Goal: Task Accomplishment & Management: Complete application form

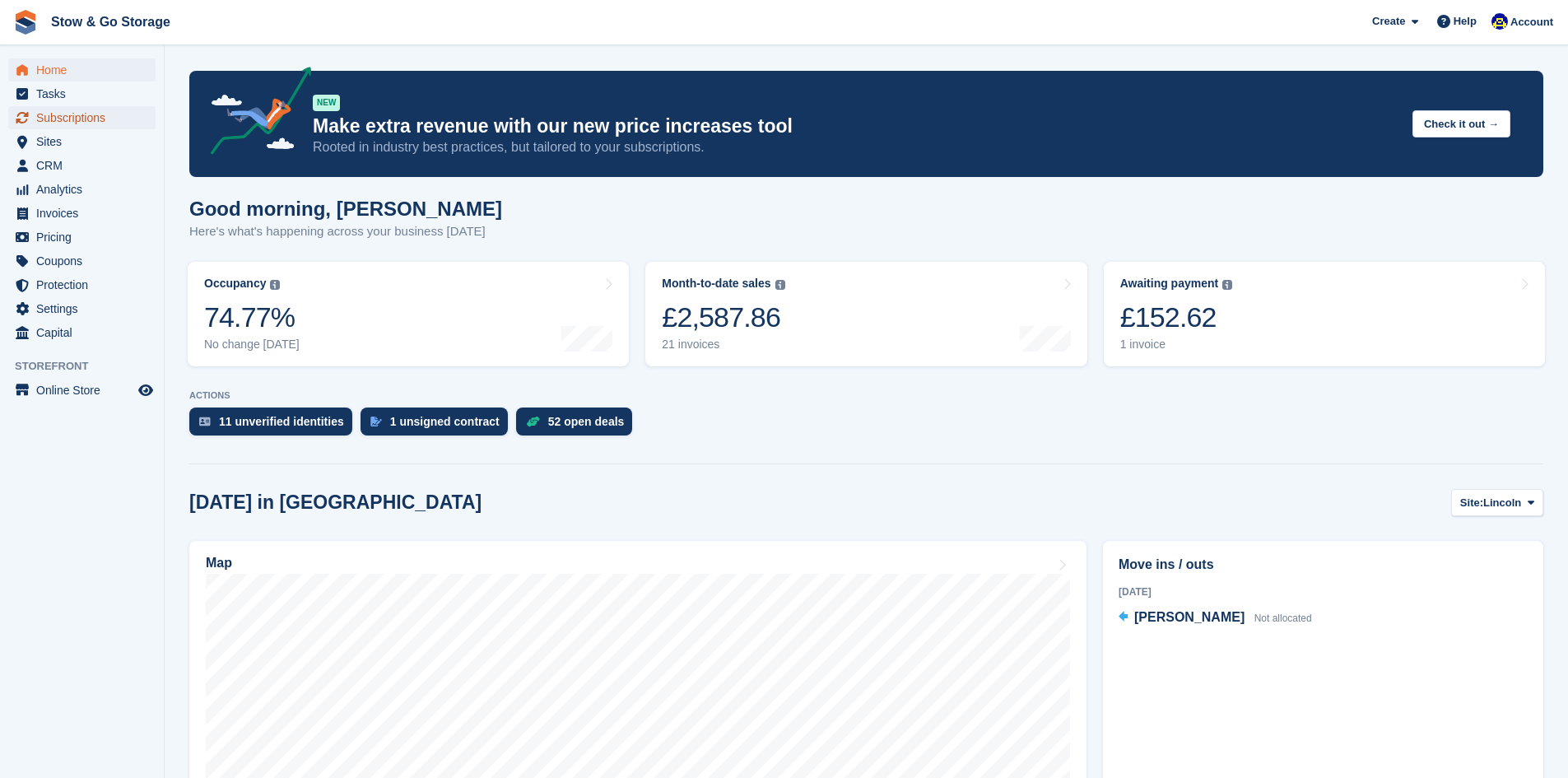
click at [68, 121] on span "Subscriptions" at bounding box center [85, 118] width 99 height 23
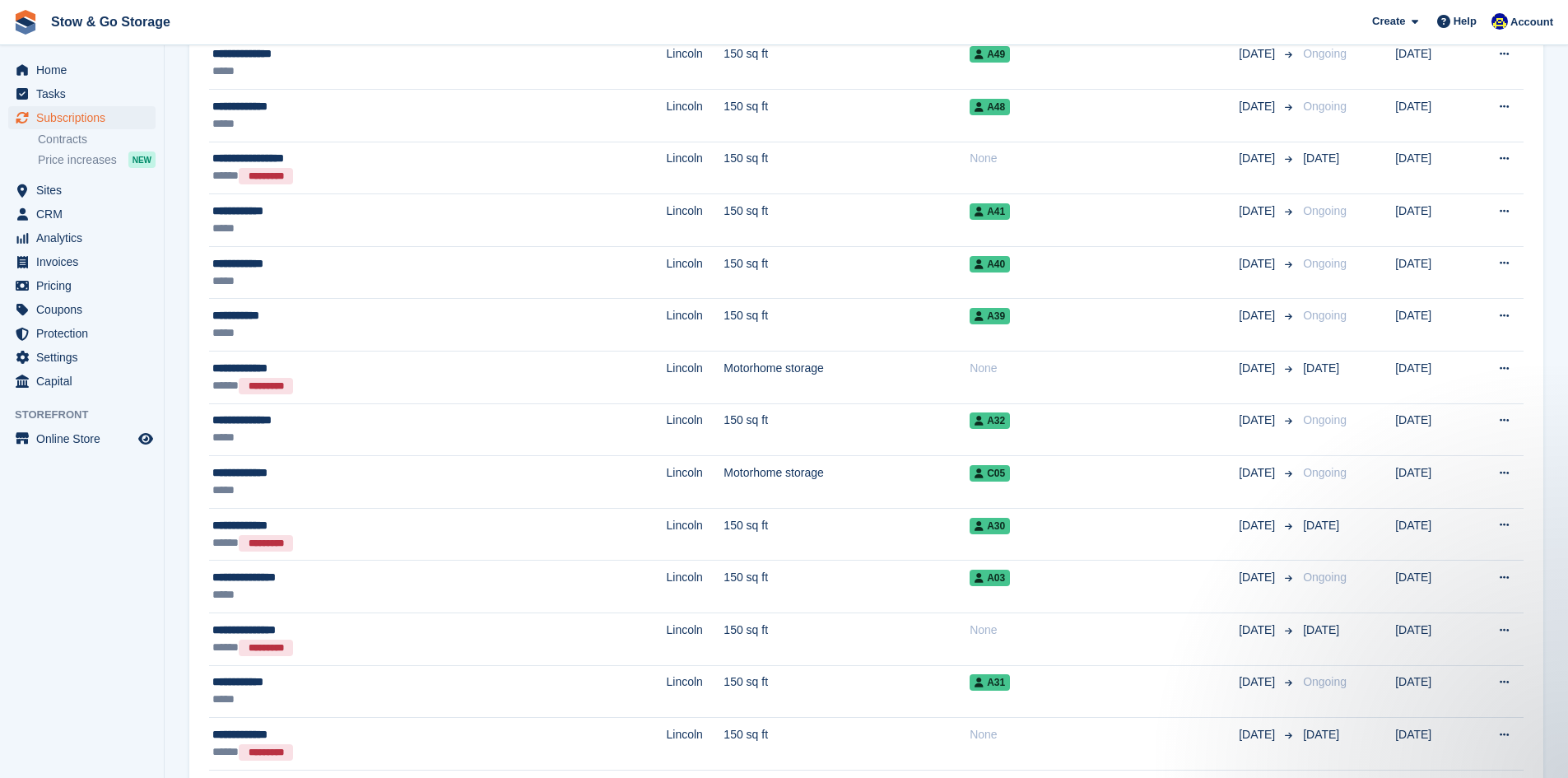
scroll to position [1182, 0]
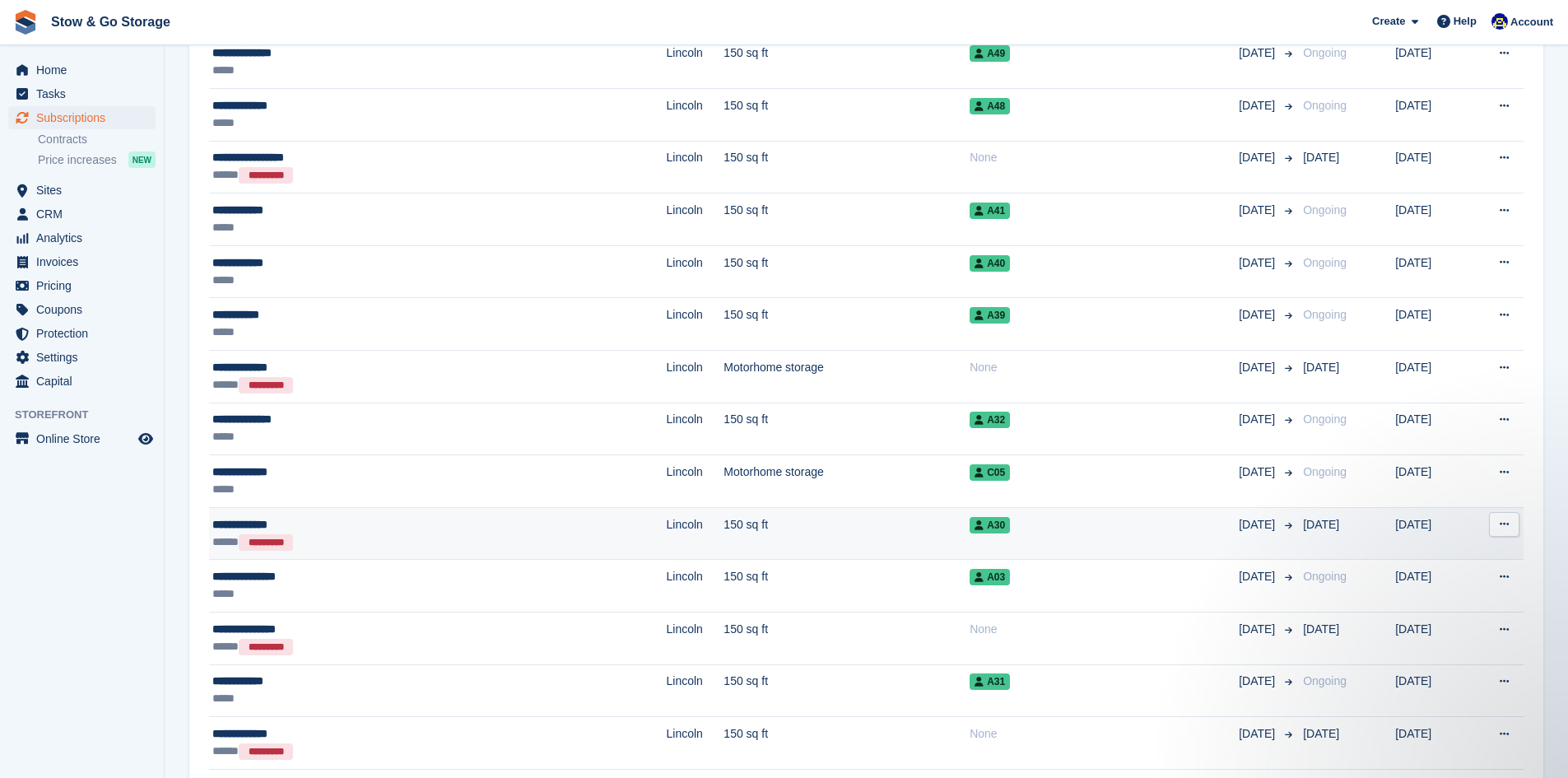
click at [327, 522] on div "**********" at bounding box center [356, 525] width 287 height 18
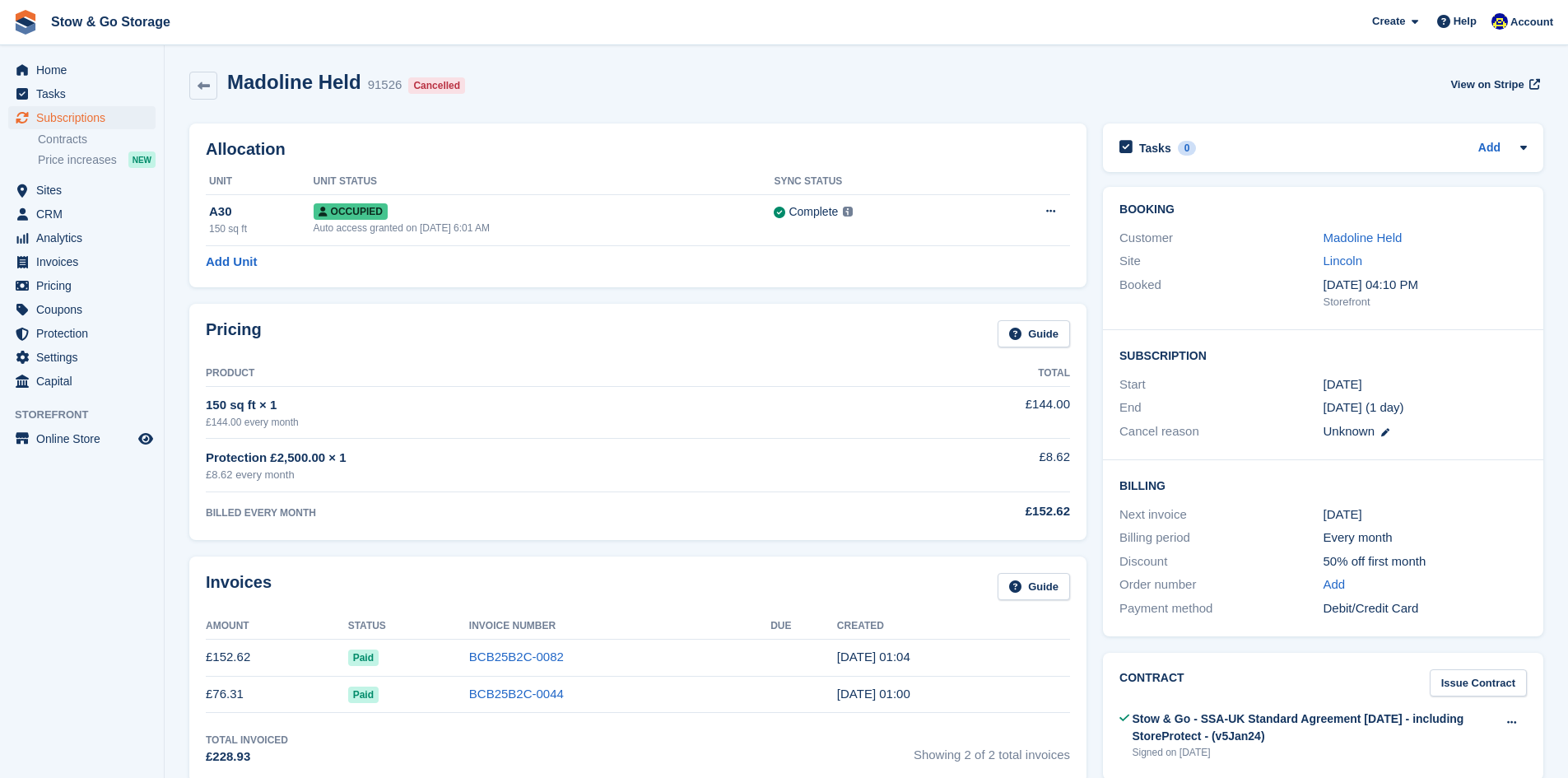
click at [430, 78] on div "Cancelled" at bounding box center [436, 85] width 57 height 17
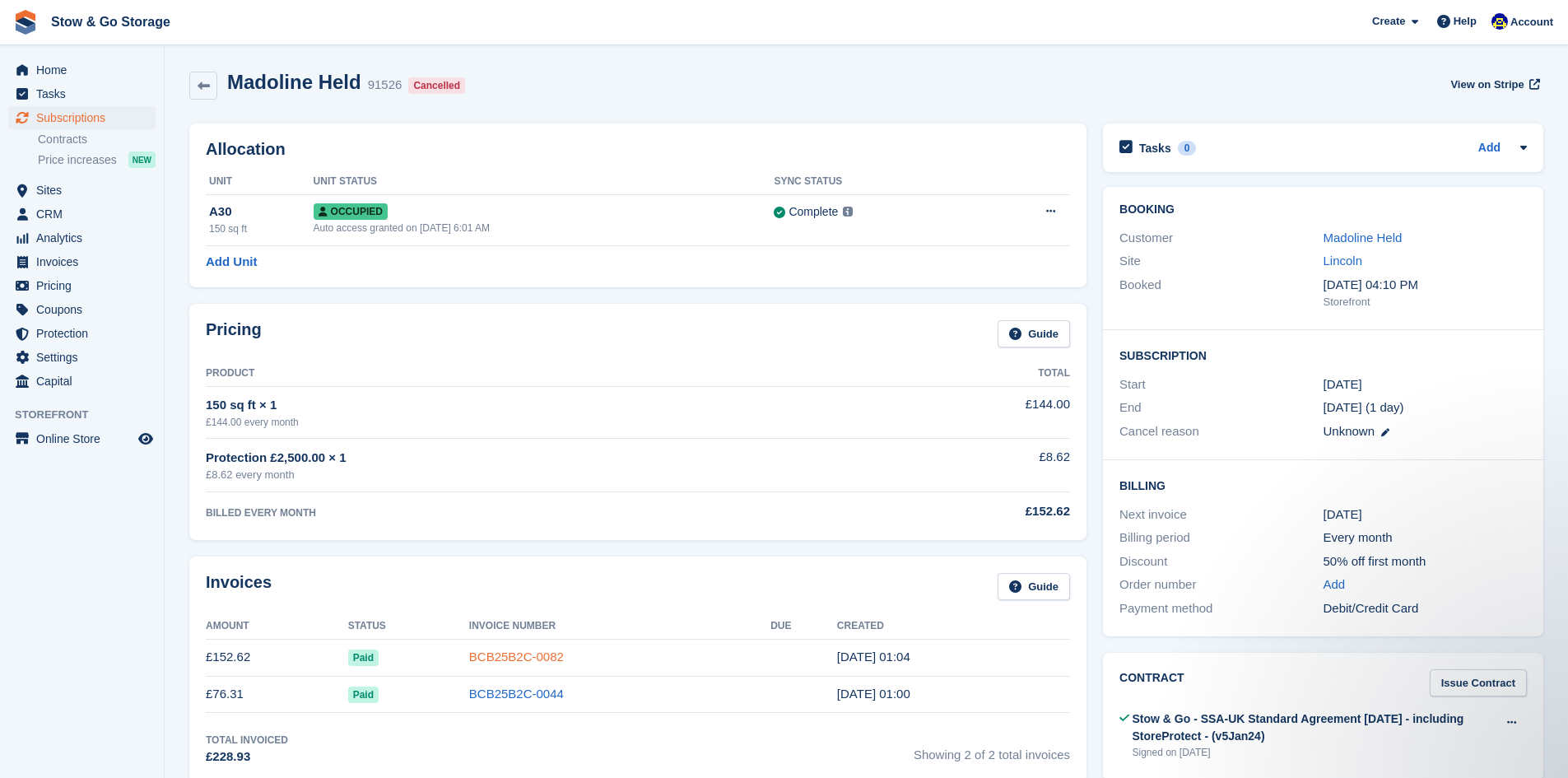
click at [491, 661] on link "BCB25B2C-0082" at bounding box center [516, 657] width 95 height 14
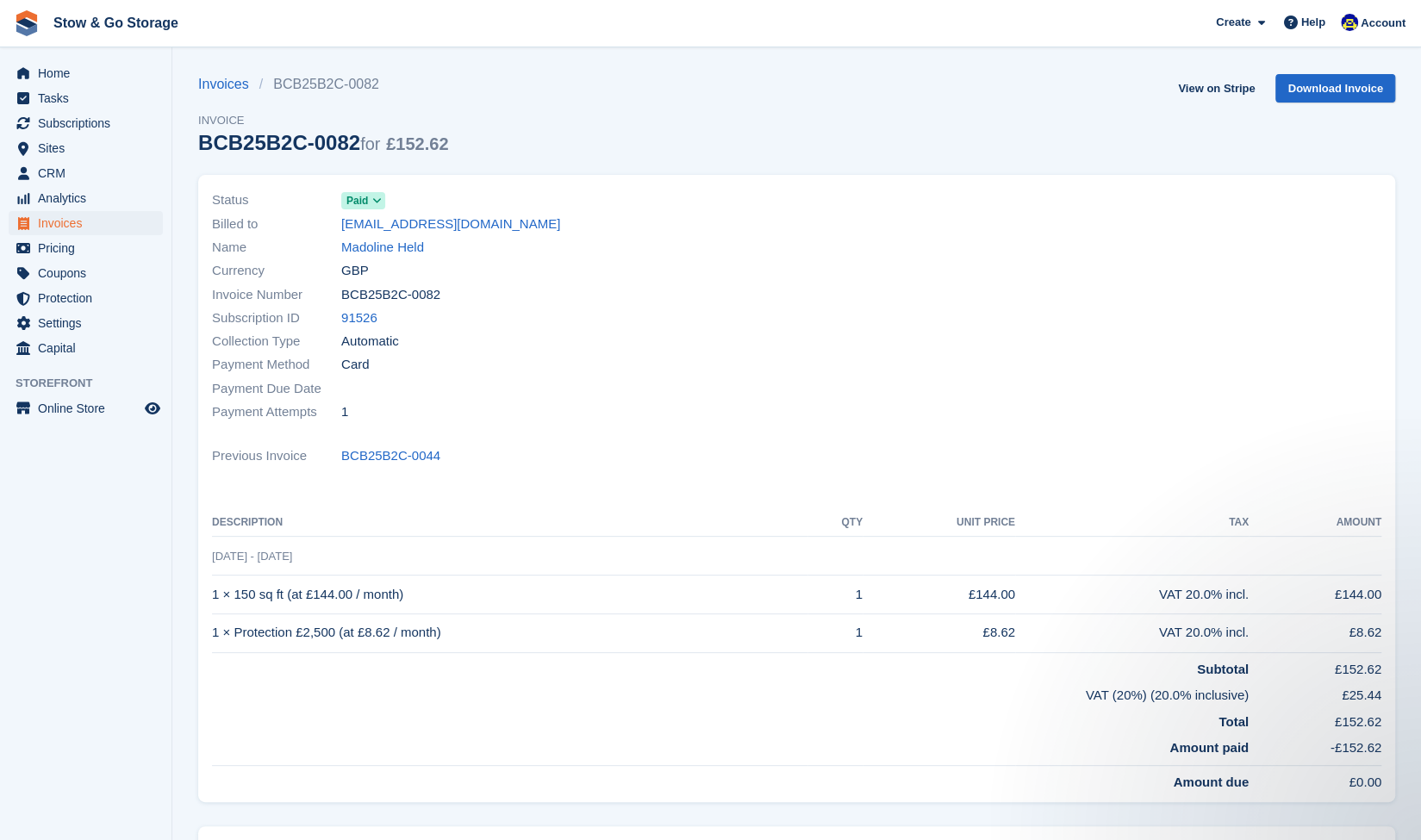
drag, startPoint x: 413, startPoint y: 593, endPoint x: 178, endPoint y: 581, distance: 235.3
click at [178, 581] on section "Invoices BCB25B2C-0082 Invoice BCB25B2C-0082 for £152.62 View on Stripe Downloa…" at bounding box center [796, 521] width 1248 height 1043
click at [320, 594] on td "1 × 150 sq ft (at £144.00 / month)" at bounding box center [509, 595] width 596 height 39
drag, startPoint x: 423, startPoint y: 593, endPoint x: 207, endPoint y: 592, distance: 216.0
click at [207, 592] on div "Status Paid Billed to madolineheld@gmail.com Name Madoline Held Currency GBP In…" at bounding box center [796, 488] width 1197 height 628
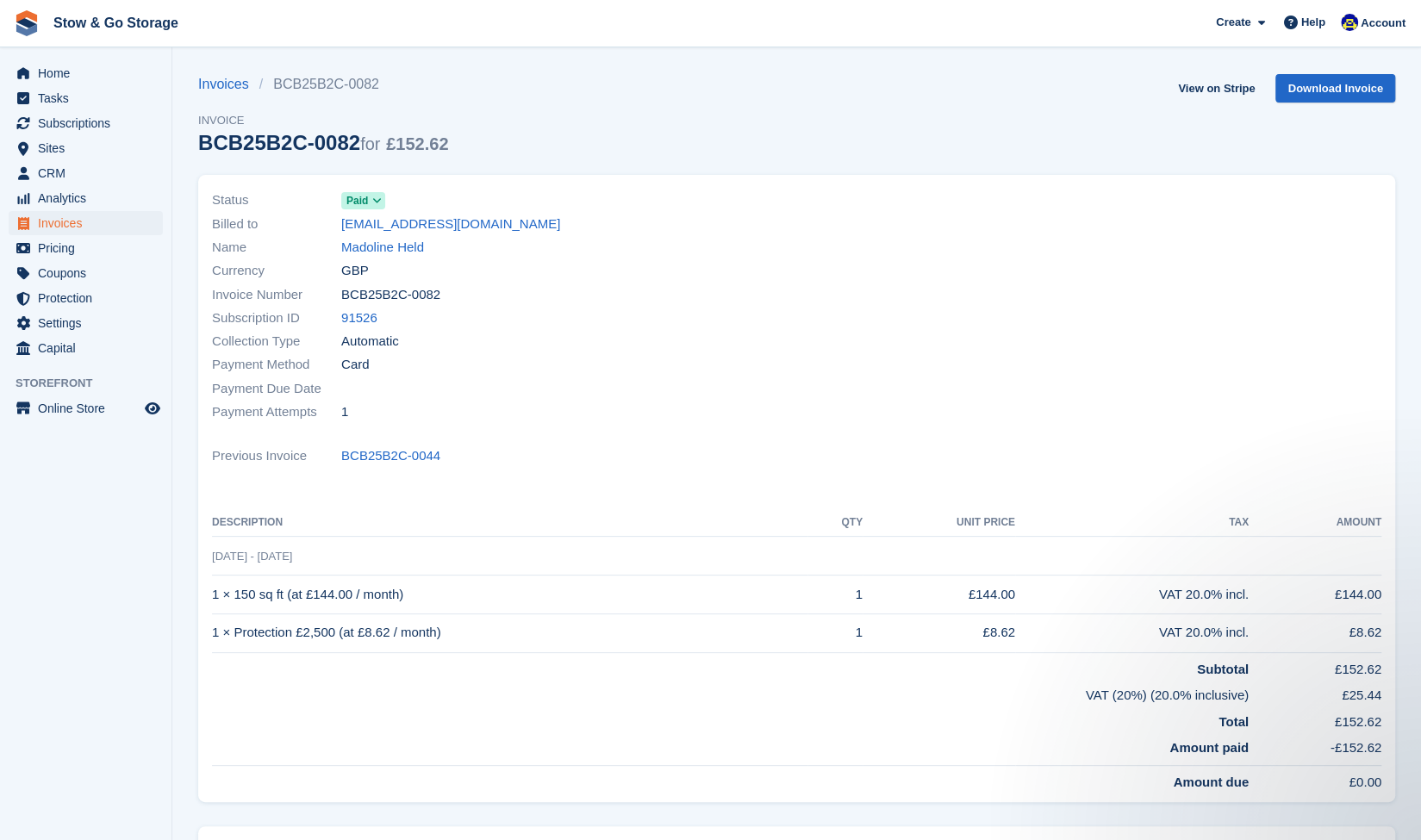
click at [207, 592] on div "Status Paid Billed to madolineheld@gmail.com Name Madoline Held Currency GBP In…" at bounding box center [796, 488] width 1197 height 628
drag, startPoint x: 213, startPoint y: 592, endPoint x: 410, endPoint y: 596, distance: 197.0
click at [410, 596] on td "1 × 150 sq ft (at £144.00 / month)" at bounding box center [509, 595] width 596 height 39
copy td "1 × 150 sq ft (at £144.00 / month)"
drag, startPoint x: 453, startPoint y: 630, endPoint x: 198, endPoint y: 633, distance: 255.0
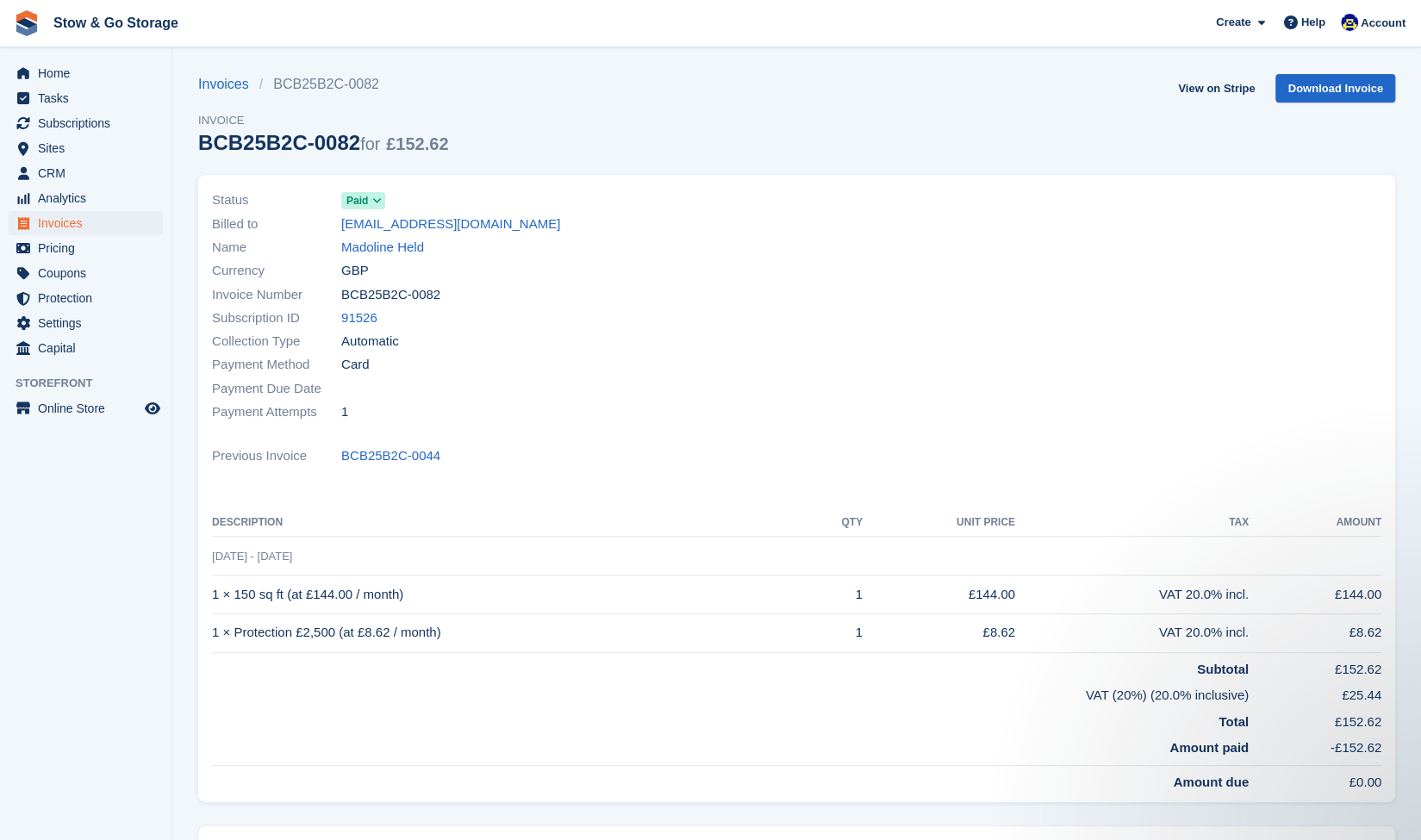
click at [198, 633] on div "Status Paid Billed to madolineheld@gmail.com Name Madoline Held Currency GBP In…" at bounding box center [796, 488] width 1197 height 628
click at [266, 629] on td "1 × Protection £2,500 (at £8.62 / month)" at bounding box center [509, 632] width 596 height 39
drag, startPoint x: 443, startPoint y: 630, endPoint x: 215, endPoint y: 626, distance: 228.0
click at [215, 626] on td "1 × Protection £2,500 (at £8.62 / month)" at bounding box center [509, 632] width 596 height 39
copy td "1 × Protection £2,500 (at £8.62 / month)"
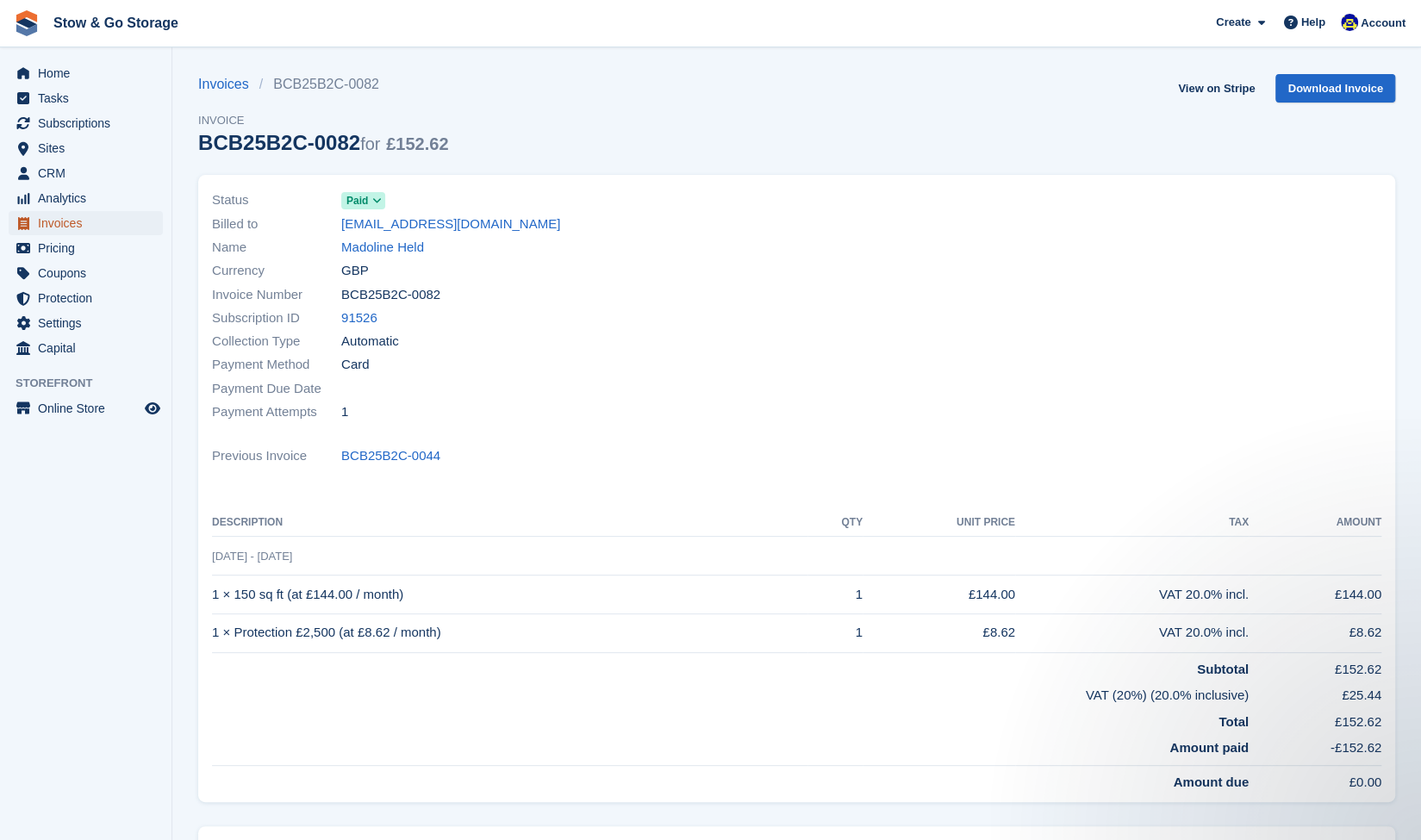
click at [60, 221] on span "Invoices" at bounding box center [89, 223] width 104 height 24
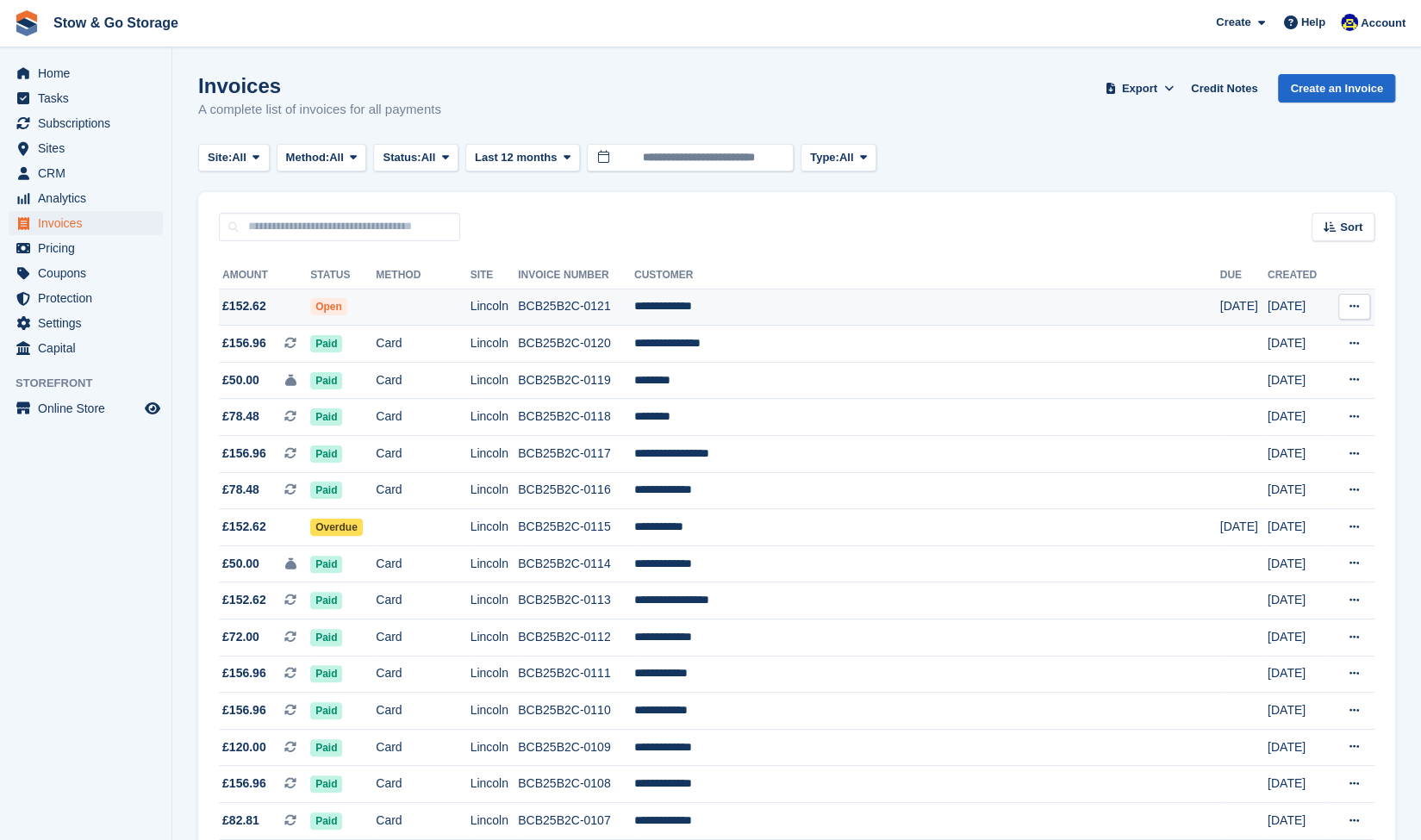
click at [426, 303] on td at bounding box center [422, 307] width 94 height 37
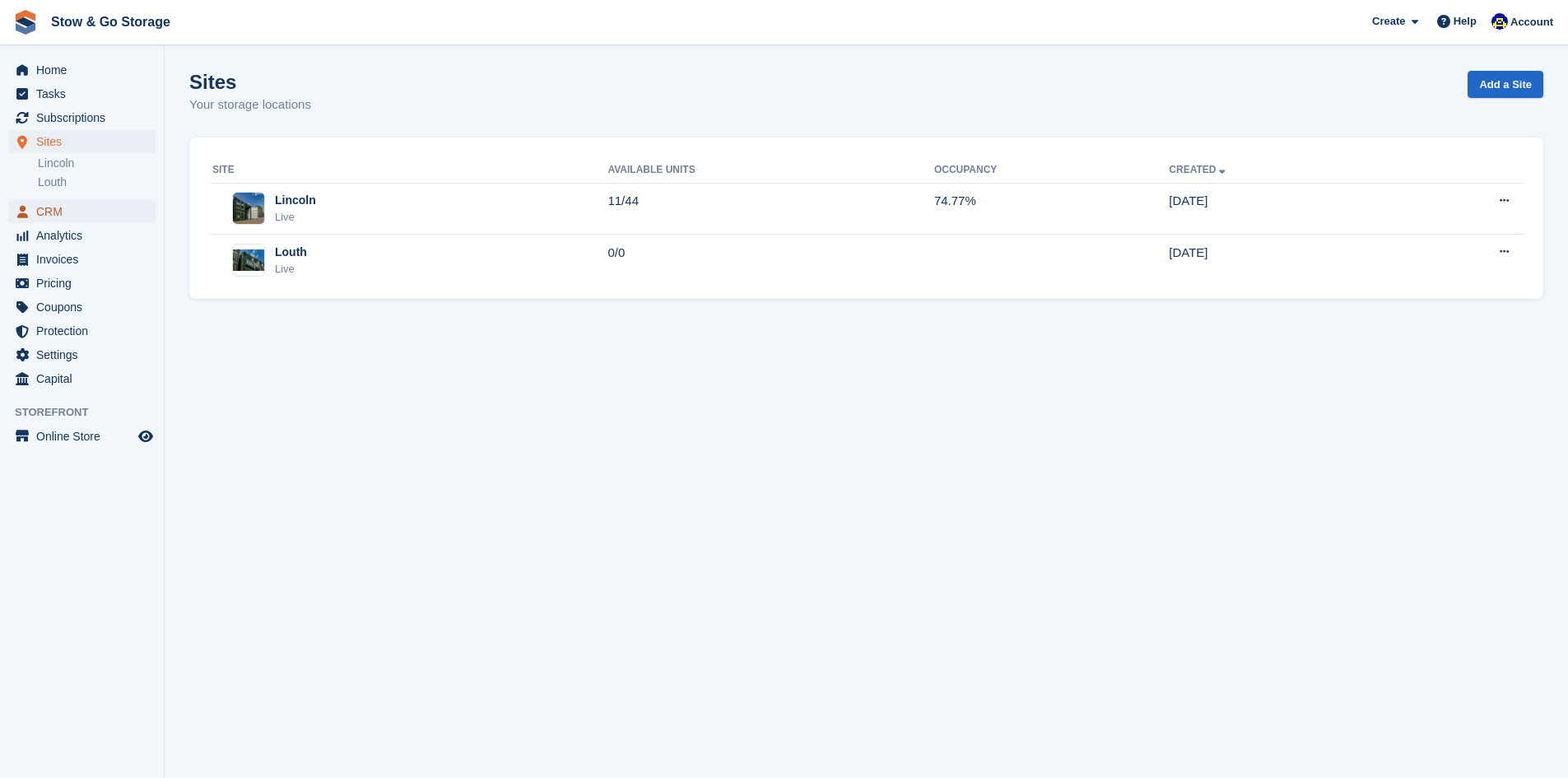
click at [87, 215] on span "CRM" at bounding box center [85, 211] width 99 height 23
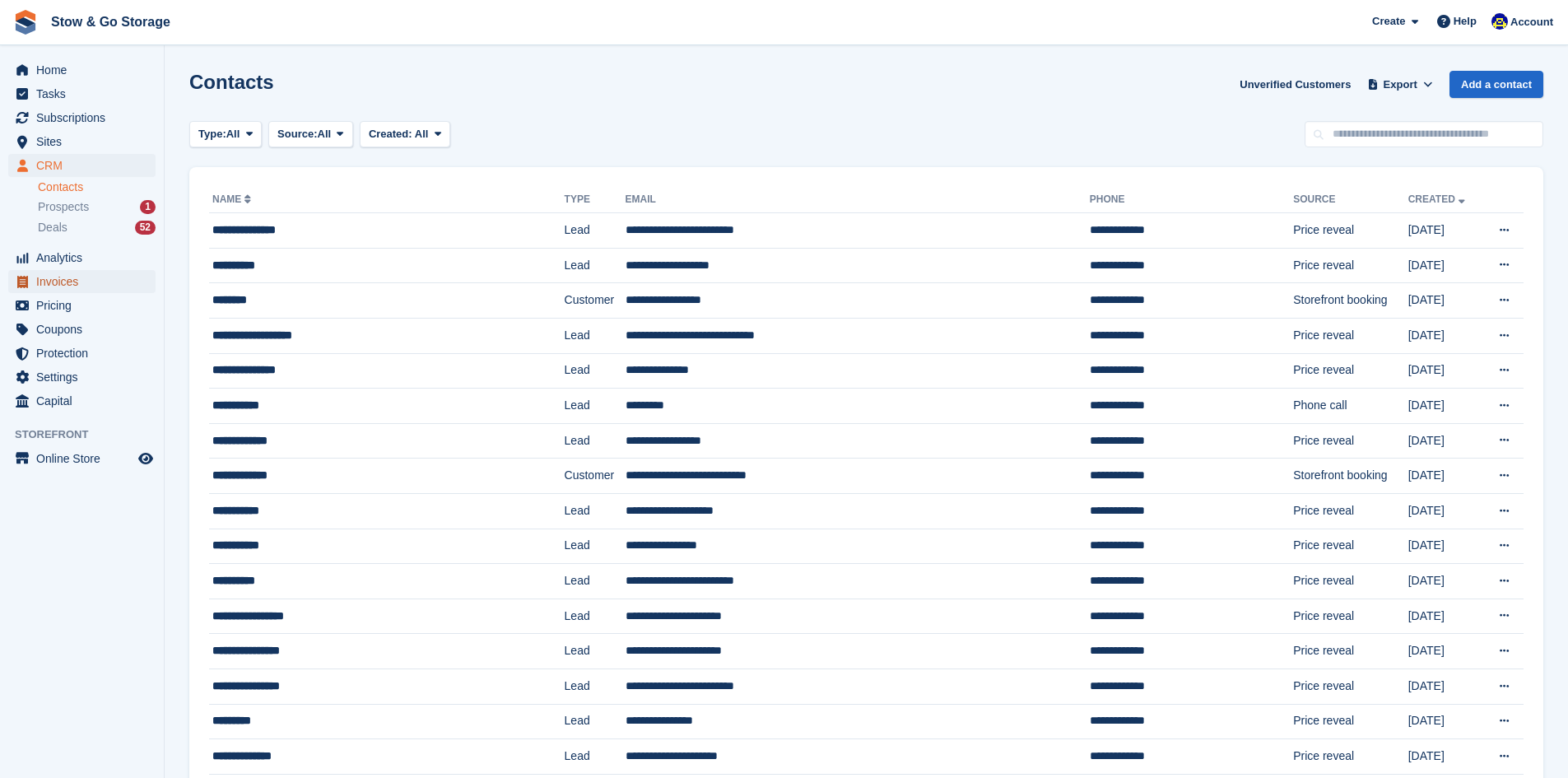
click at [88, 280] on span "Invoices" at bounding box center [85, 281] width 99 height 23
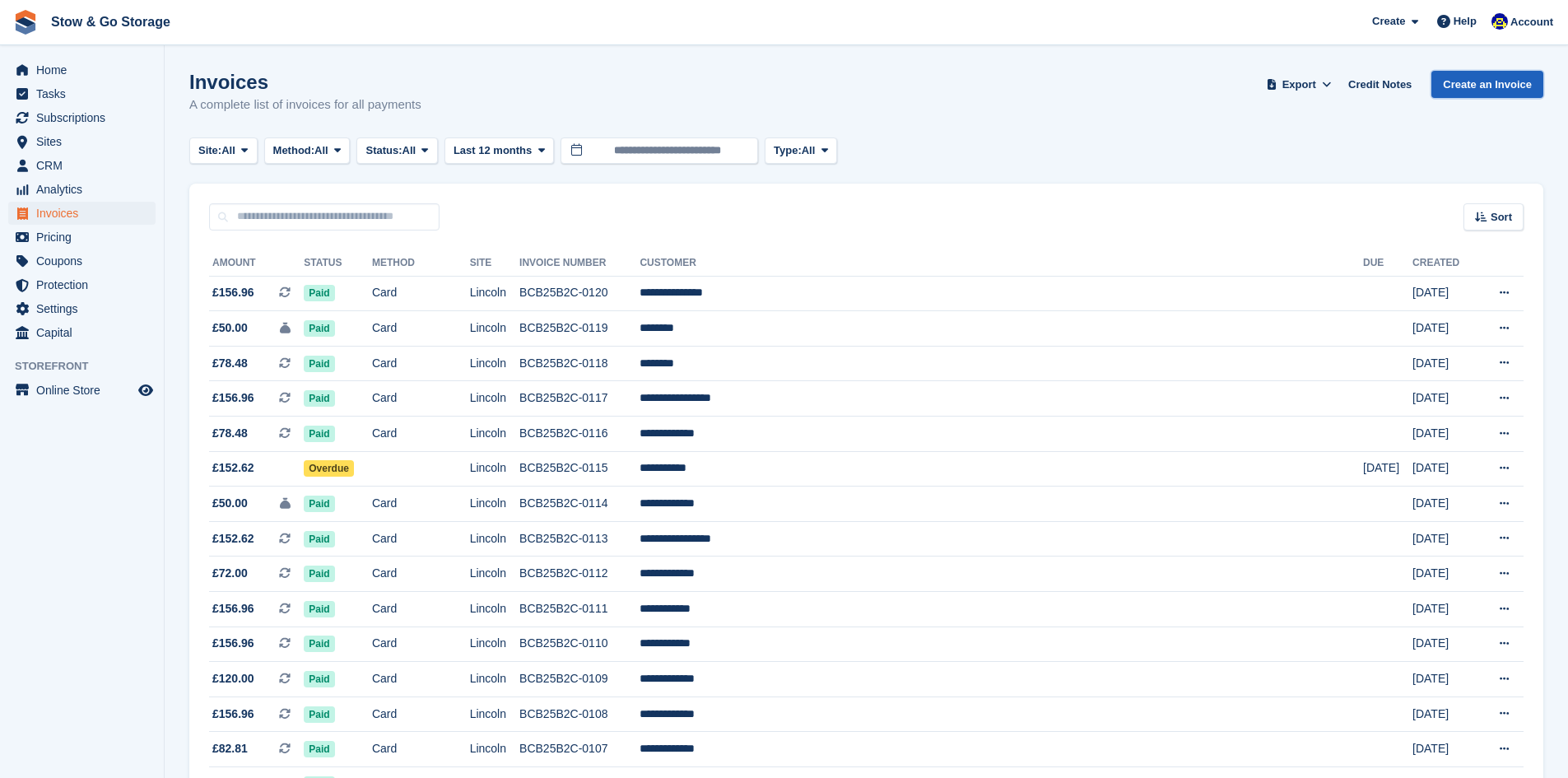
click at [1477, 94] on link "Create an Invoice" at bounding box center [1487, 83] width 112 height 27
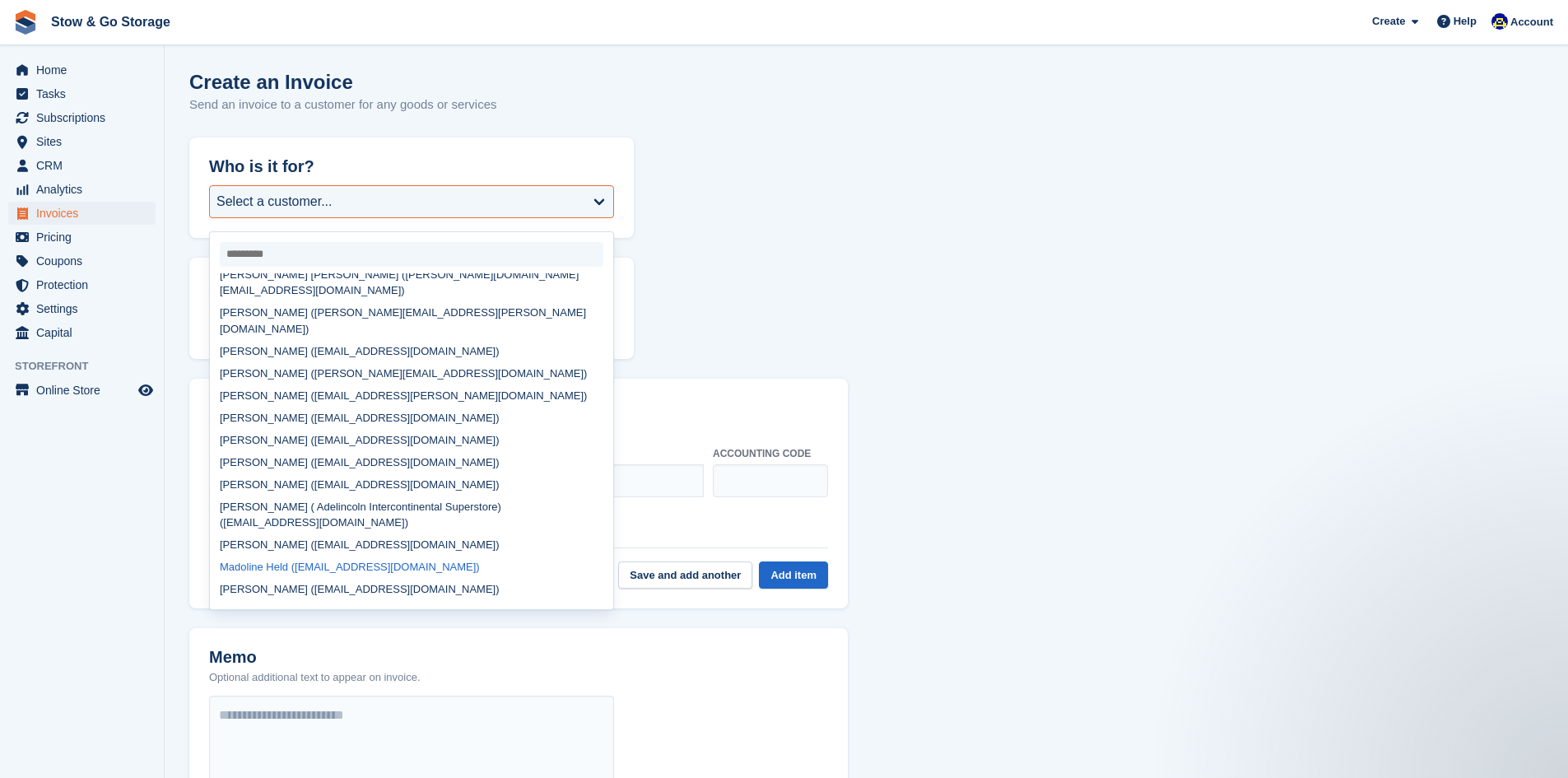
click at [284, 556] on div "Madoline Held ([EMAIL_ADDRESS][DOMAIN_NAME])" at bounding box center [411, 568] width 403 height 22
select select "******"
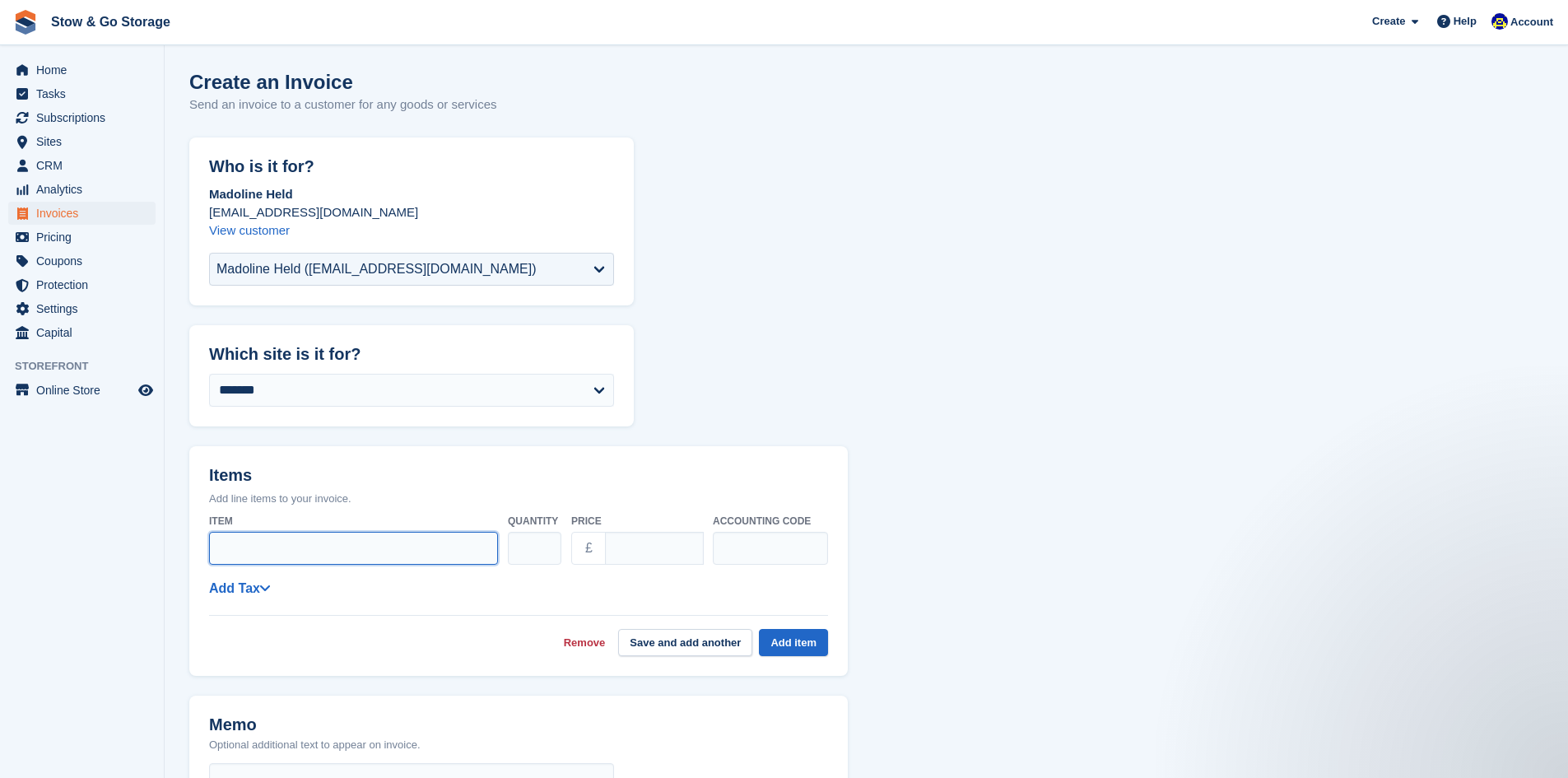
click at [288, 541] on input "Item" at bounding box center [354, 549] width 289 height 33
click at [223, 590] on link "Add Tax" at bounding box center [240, 588] width 61 height 14
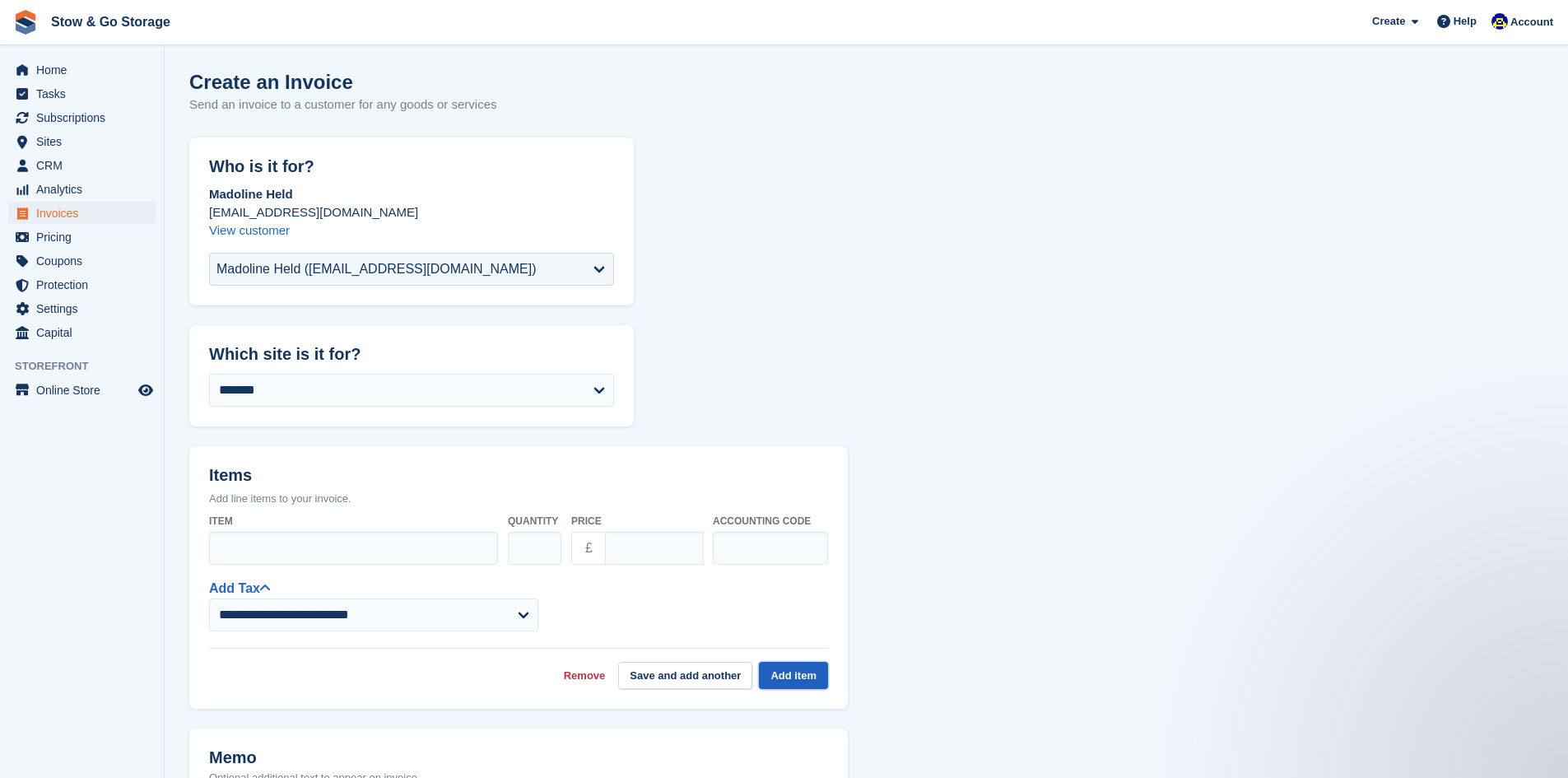
click at [780, 688] on button "Add item" at bounding box center [793, 675] width 70 height 27
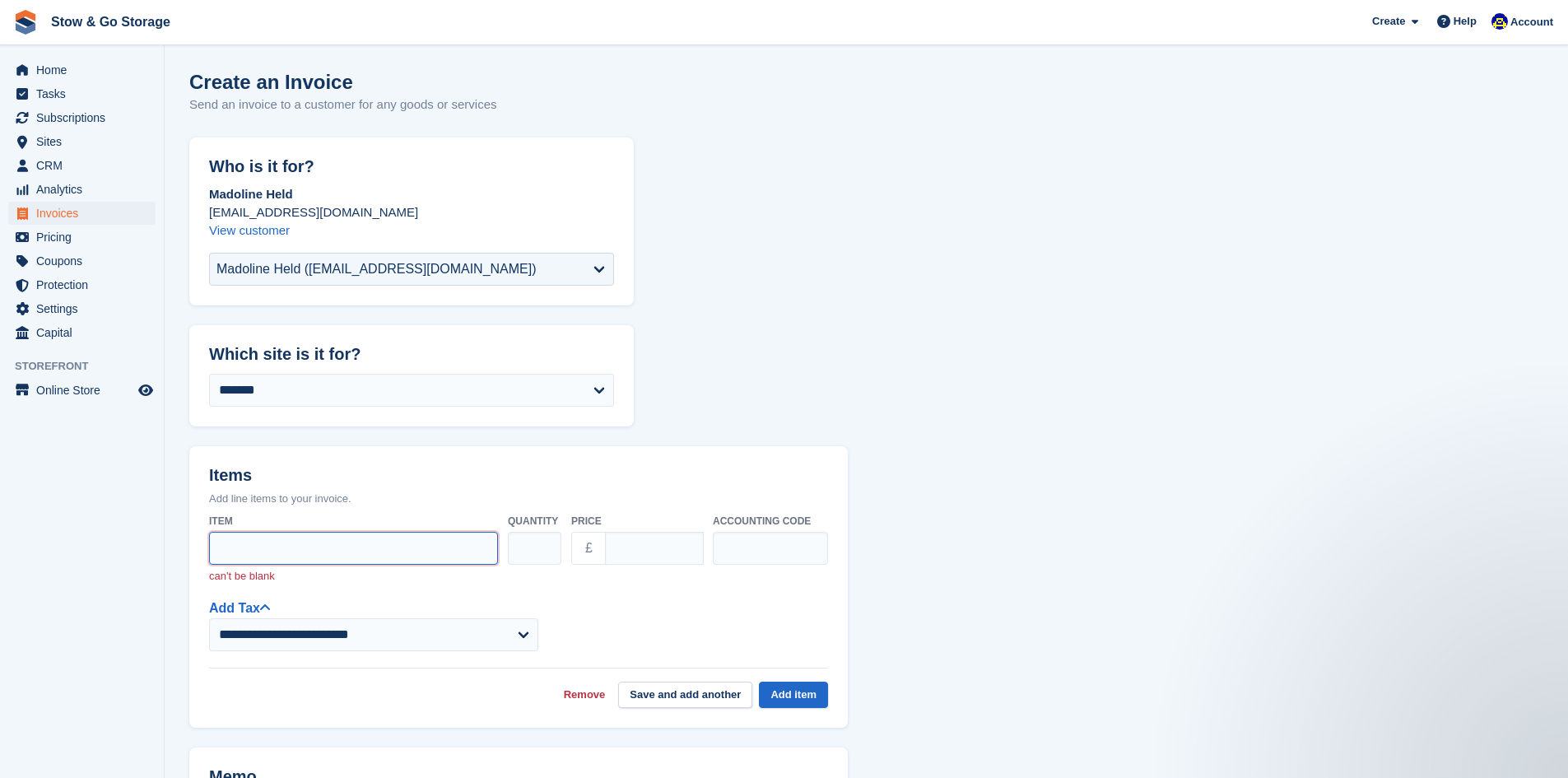
click at [327, 547] on input "Item" at bounding box center [354, 549] width 289 height 33
paste input "**********"
type input "**********"
click at [650, 559] on input "****" at bounding box center [654, 549] width 99 height 33
type input "*"
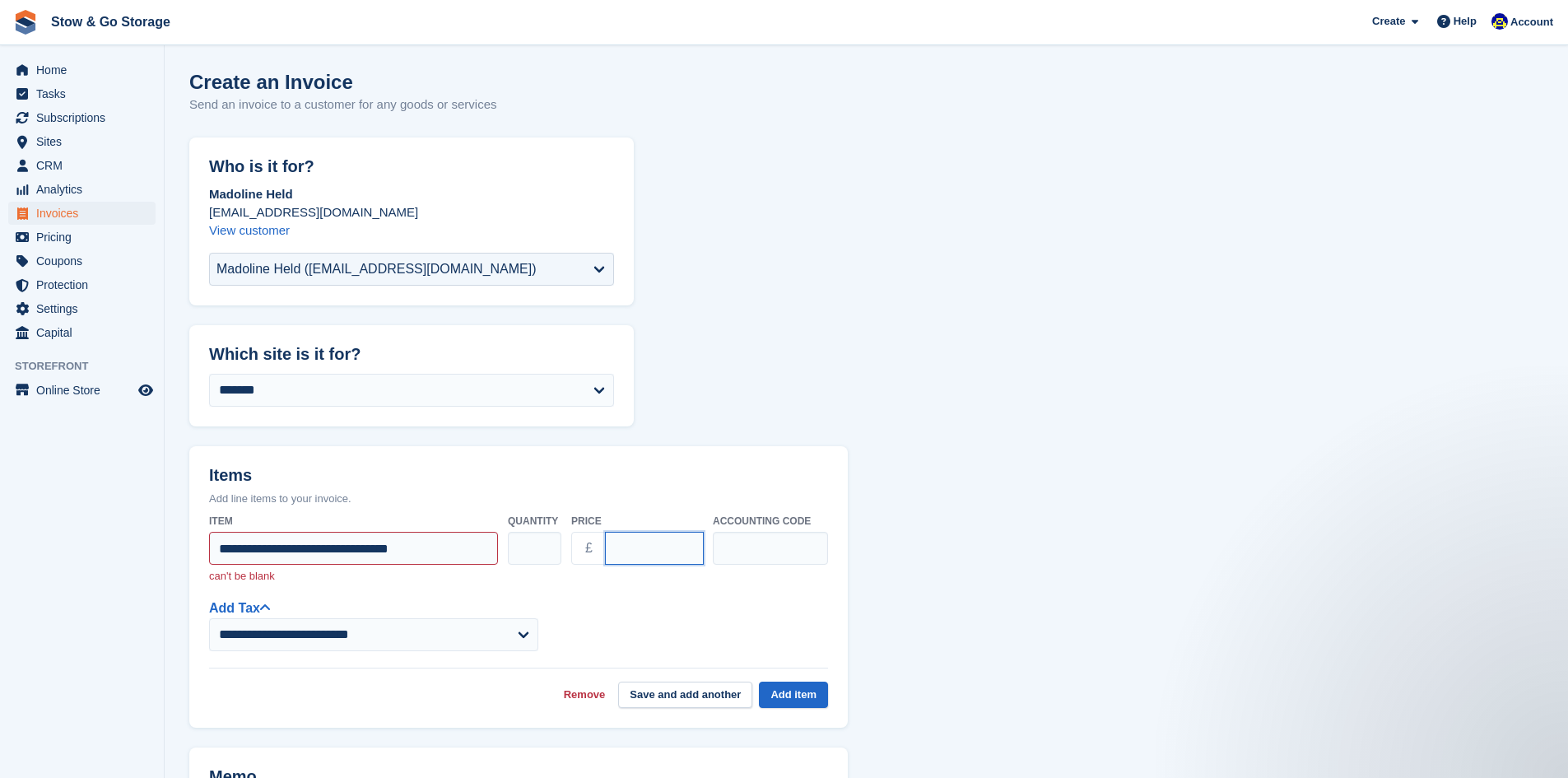
type input "***"
click at [804, 691] on button "Add item" at bounding box center [793, 695] width 70 height 27
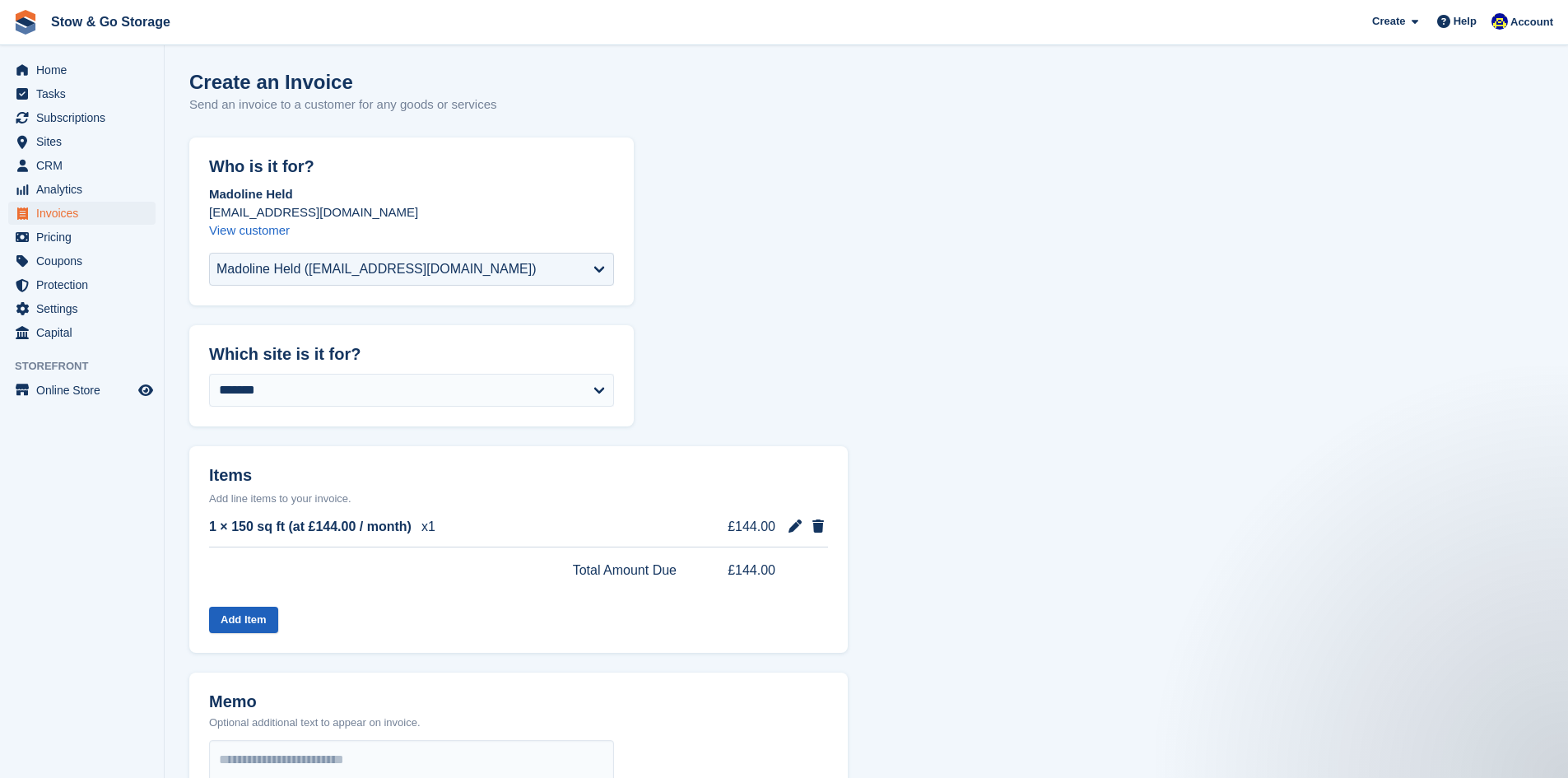
click at [244, 614] on button "Add Item" at bounding box center [244, 620] width 70 height 27
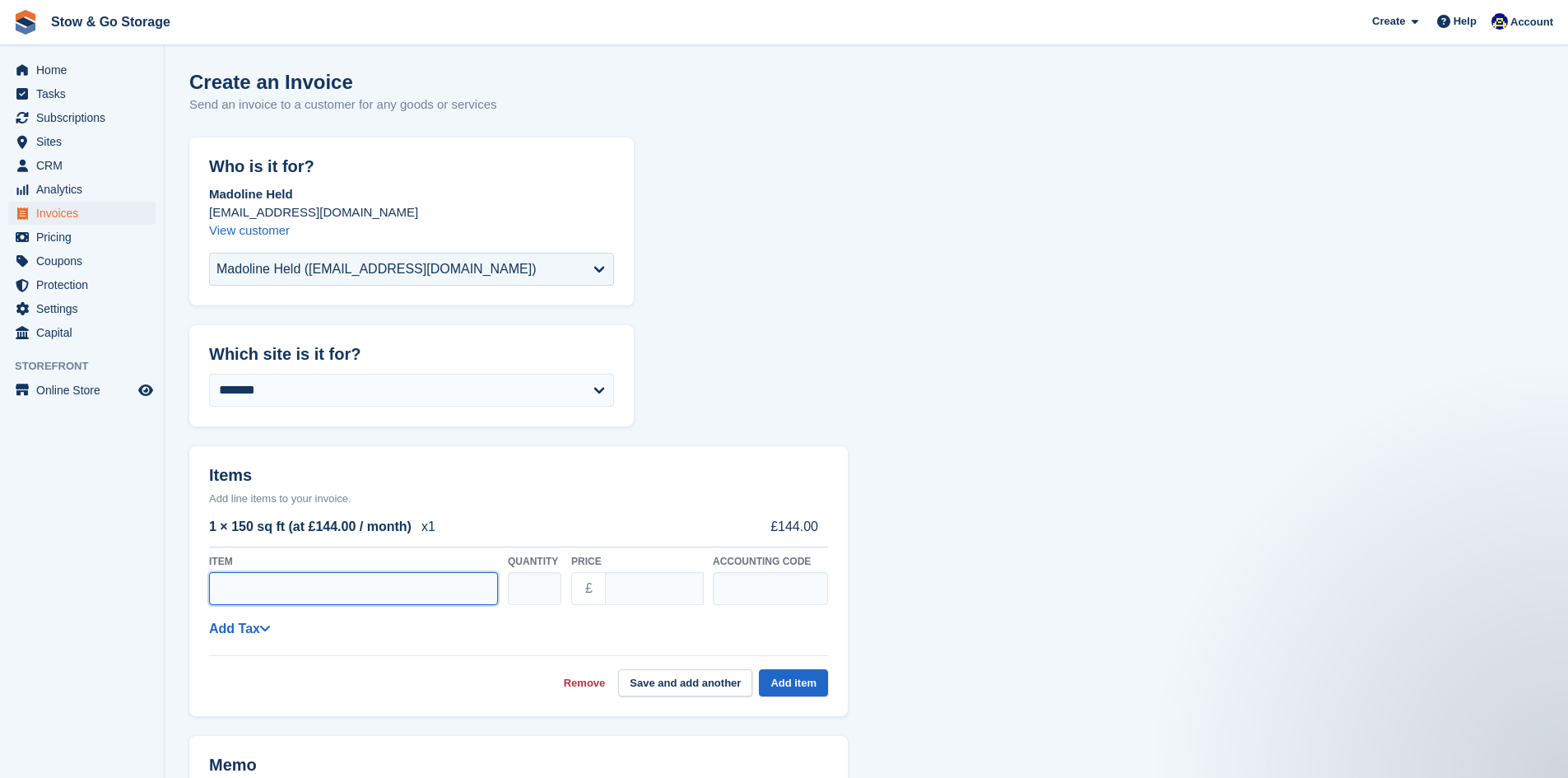
click at [329, 593] on input "Item" at bounding box center [354, 589] width 289 height 33
paste input "**********"
type input "**********"
click at [652, 593] on input "****" at bounding box center [654, 589] width 99 height 33
type input "*"
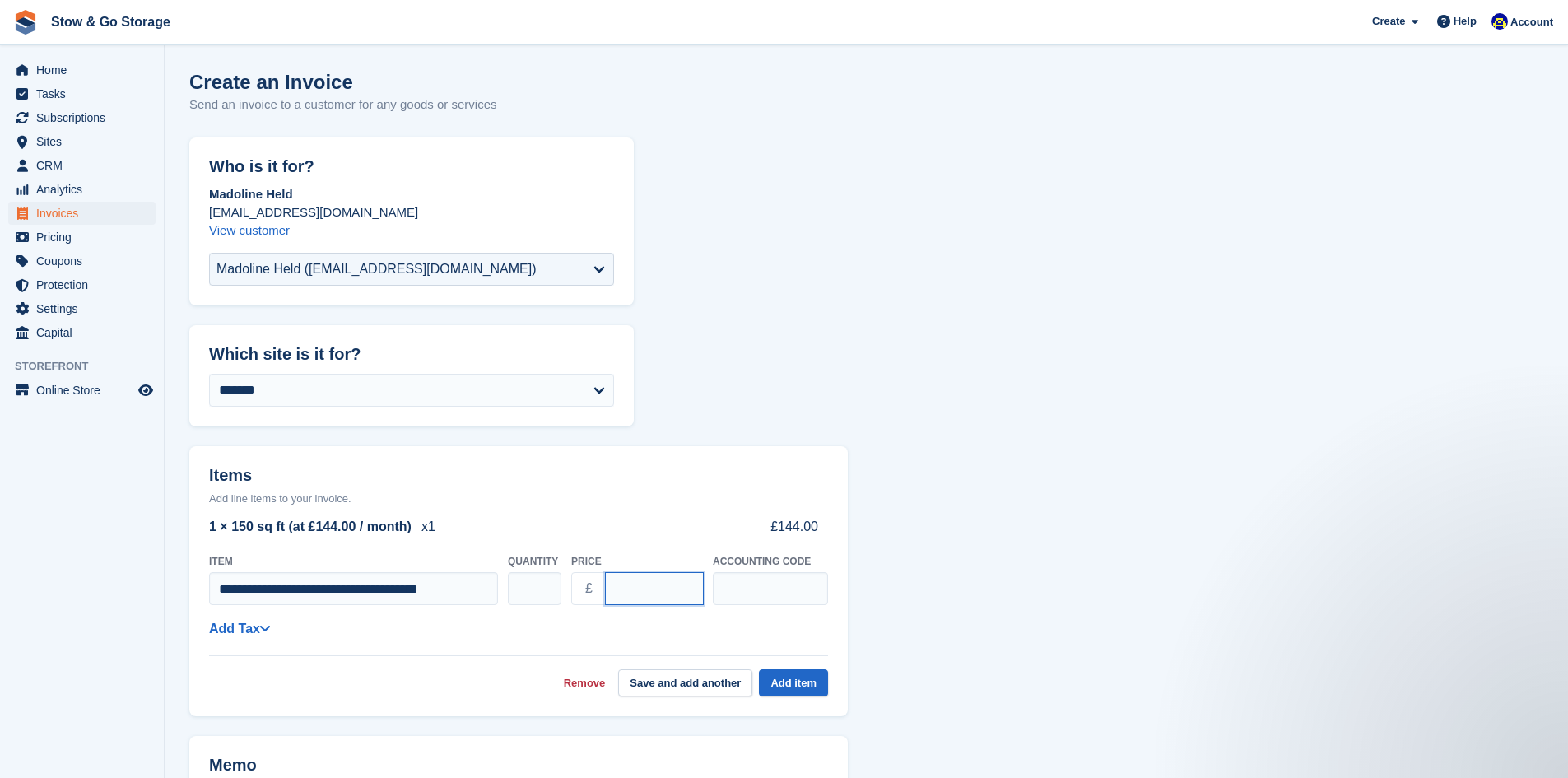
type input "****"
click at [778, 671] on button "Add item" at bounding box center [793, 682] width 70 height 27
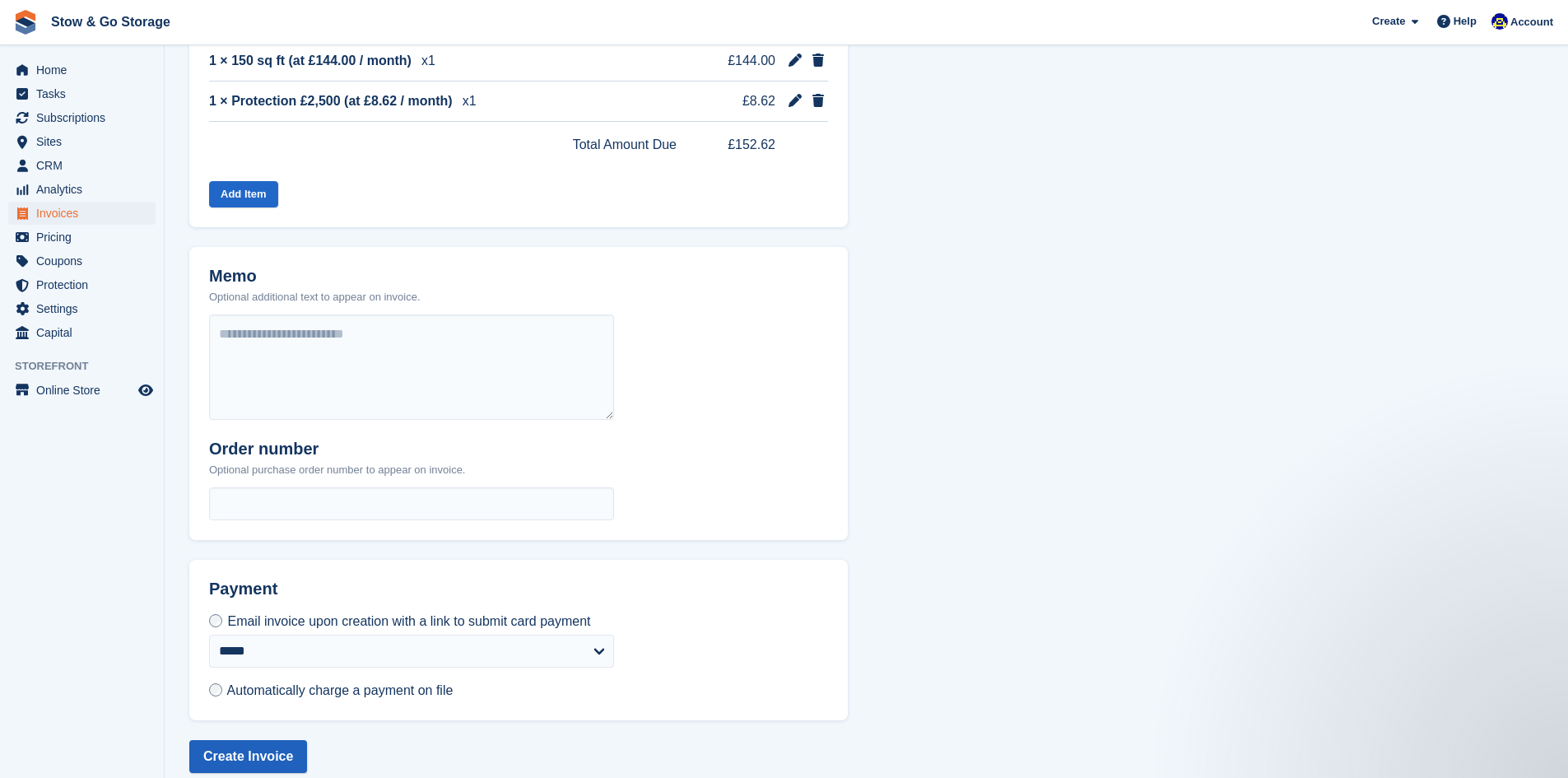
scroll to position [486, 0]
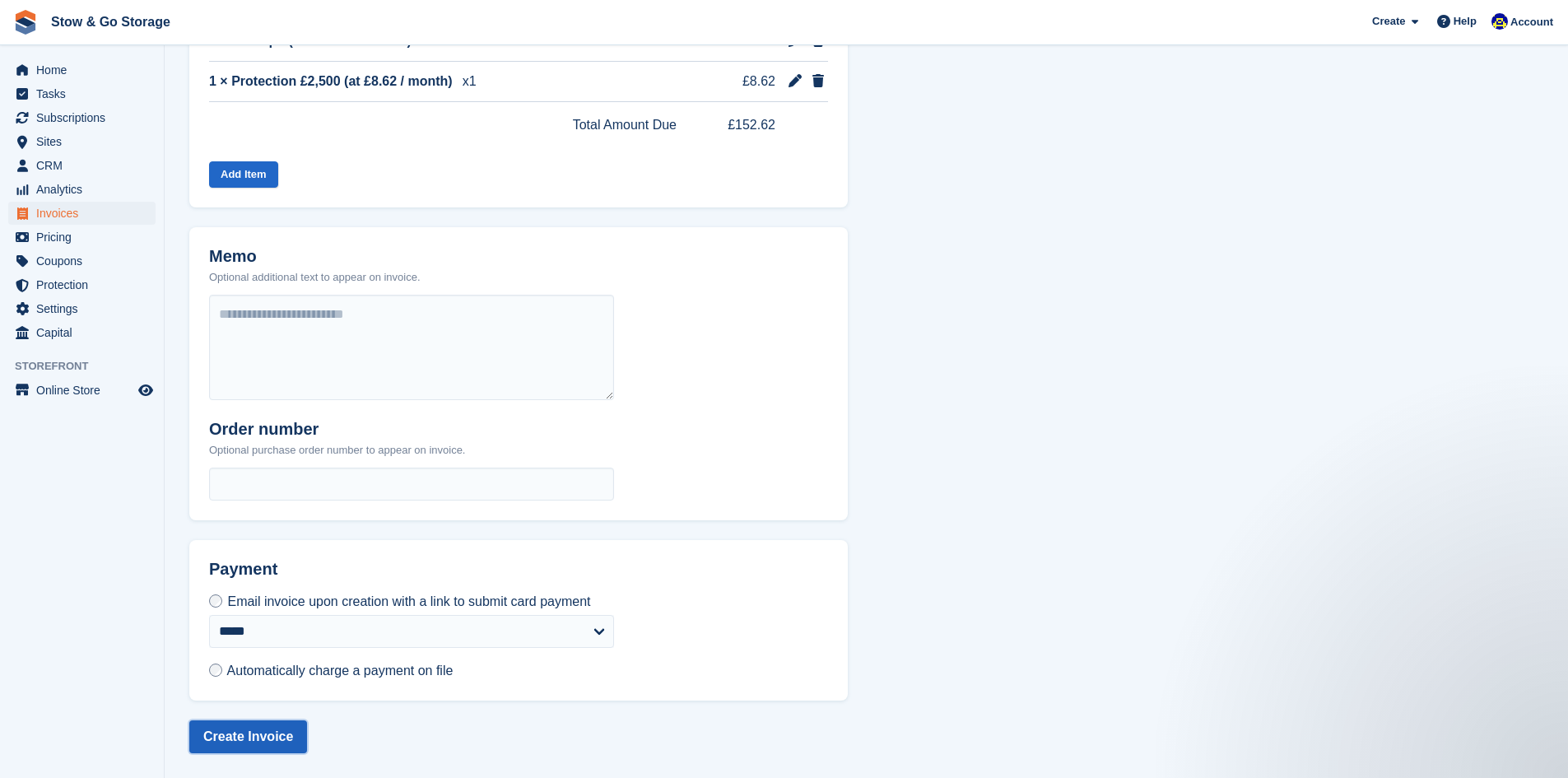
click at [247, 735] on button "Create Invoice" at bounding box center [247, 737] width 118 height 33
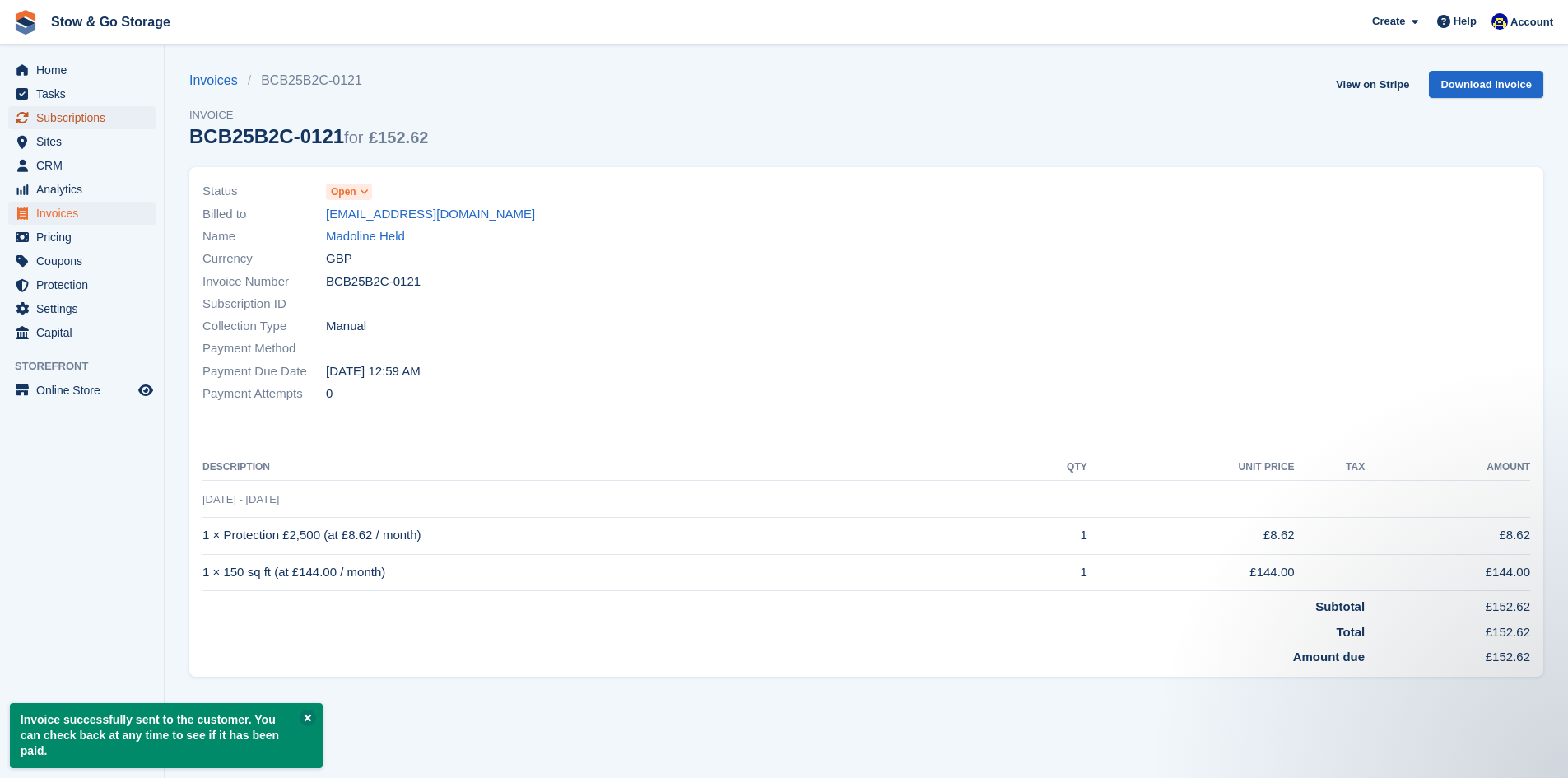
click at [83, 114] on span "Subscriptions" at bounding box center [85, 118] width 99 height 23
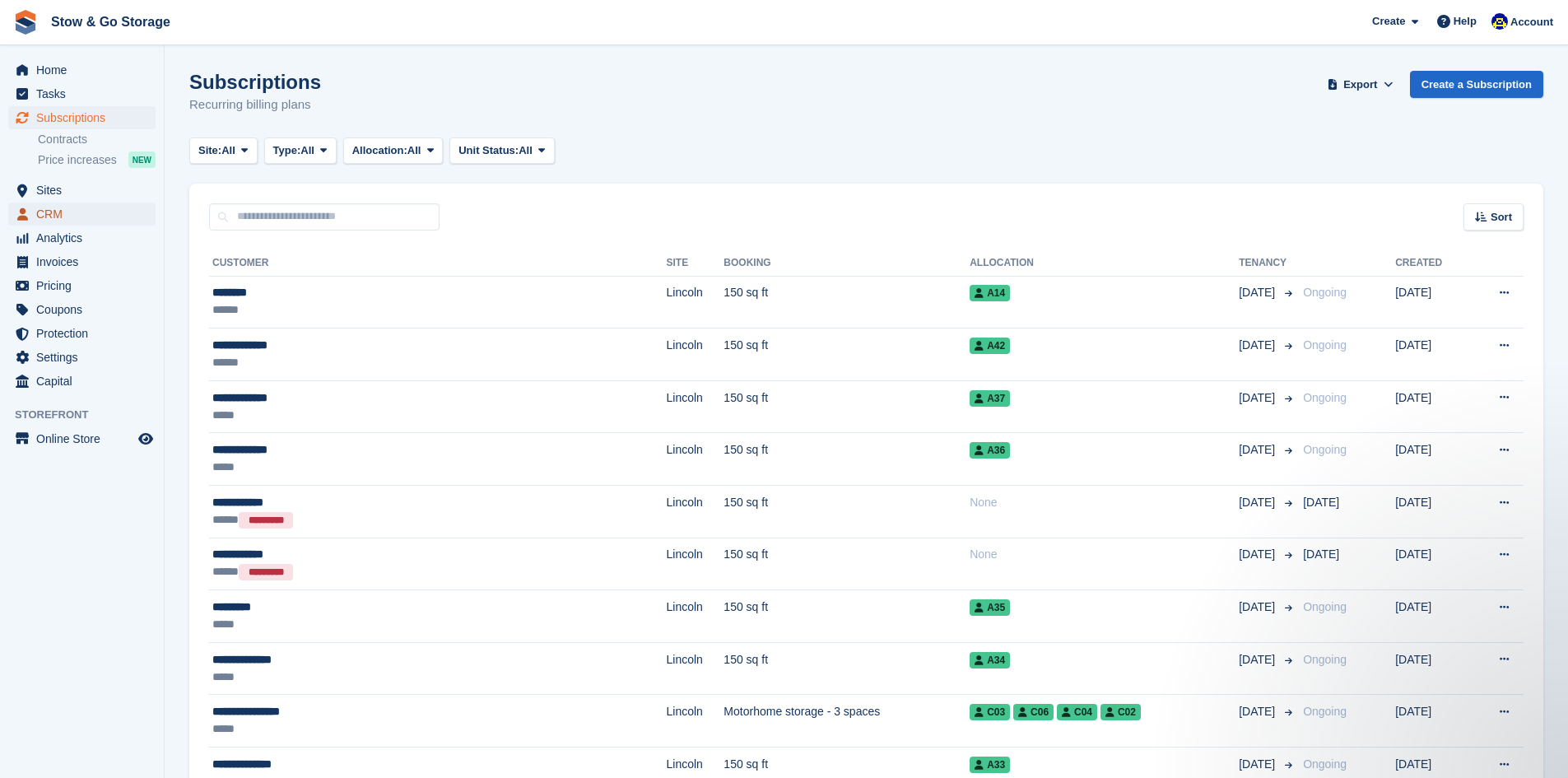
click at [58, 210] on span "CRM" at bounding box center [85, 213] width 99 height 23
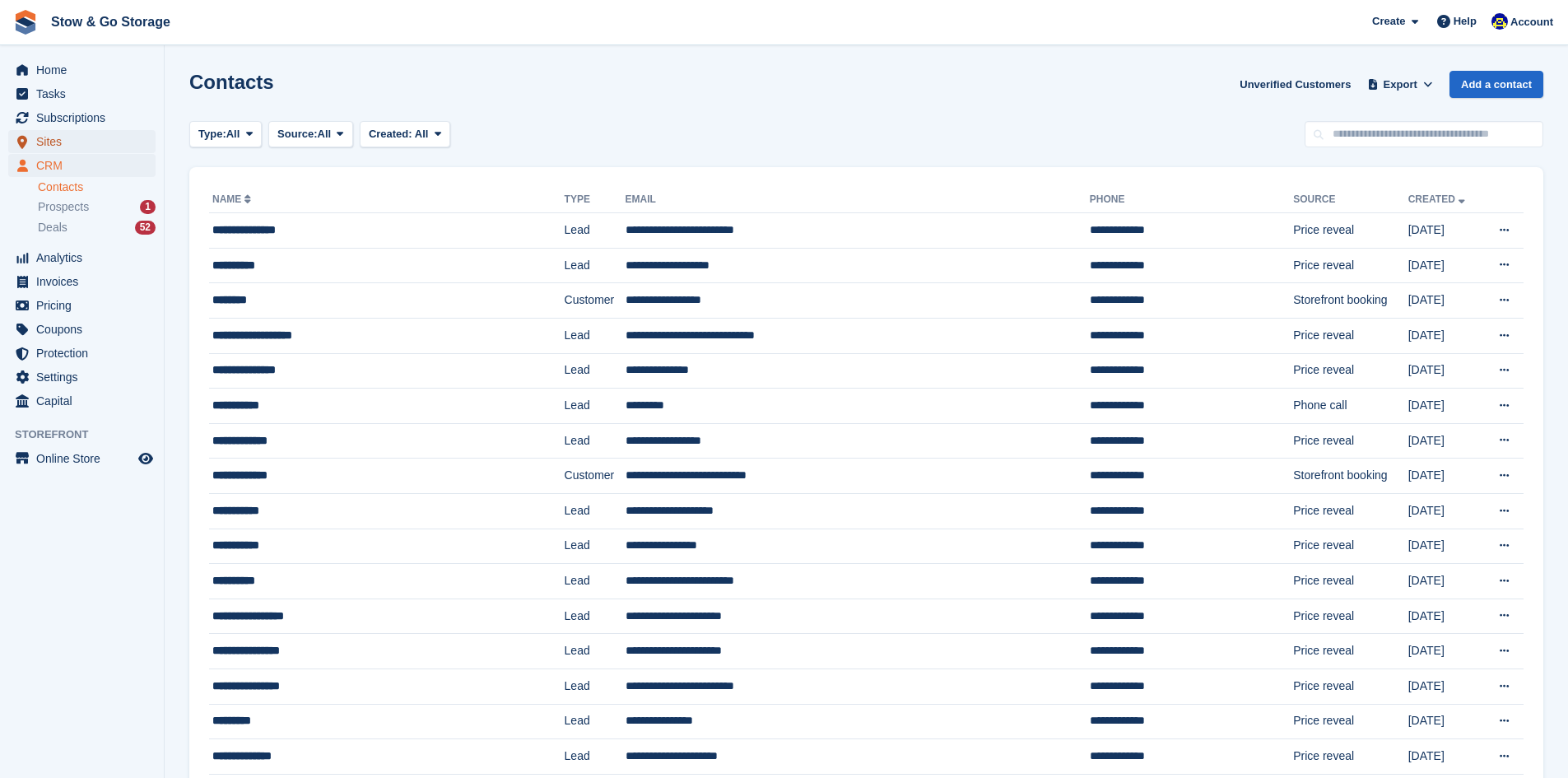
click at [85, 141] on span "Sites" at bounding box center [85, 141] width 99 height 23
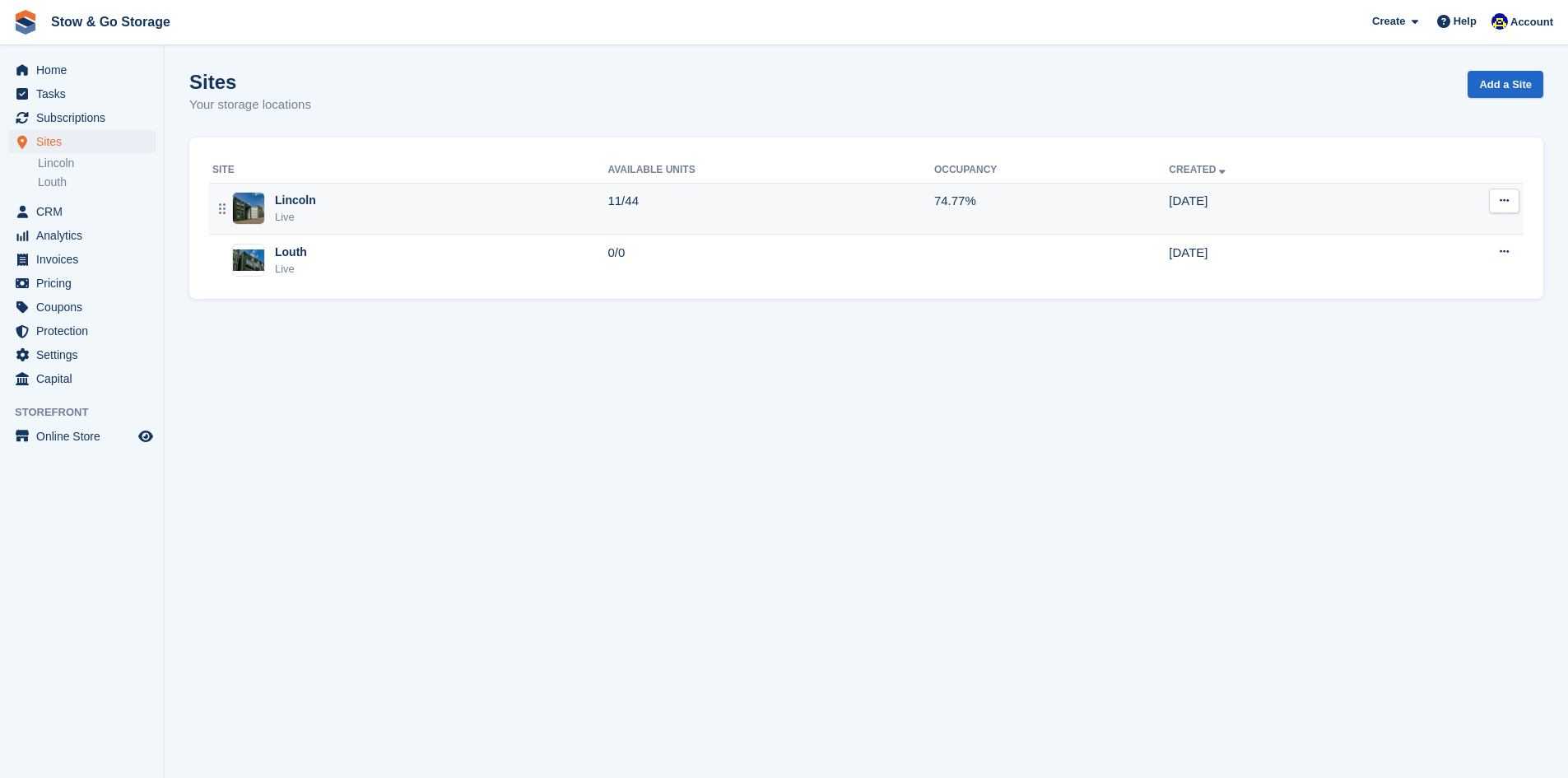
click at [279, 202] on div "Lincoln" at bounding box center [296, 200] width 41 height 18
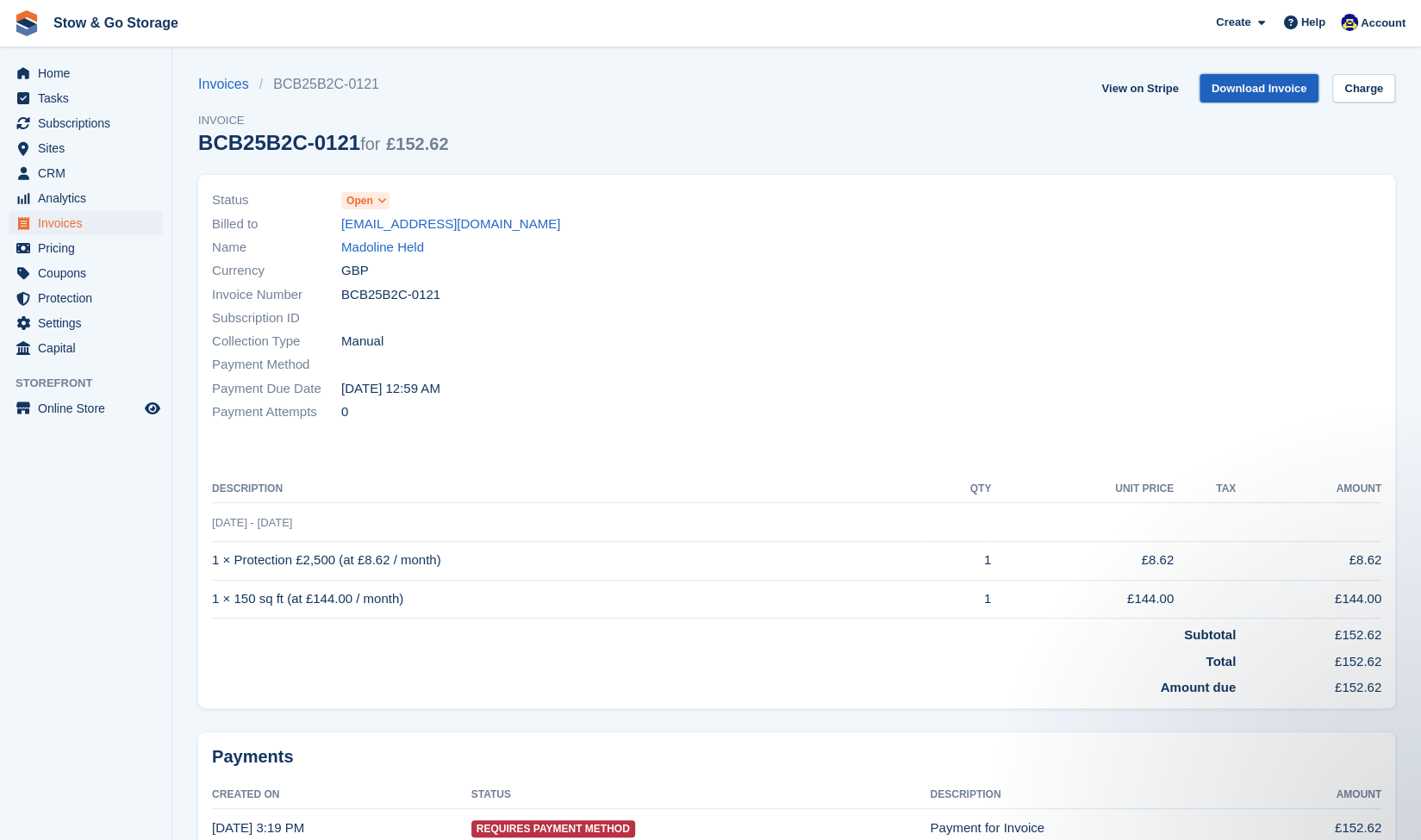
click at [1231, 92] on link "Download Invoice" at bounding box center [1258, 87] width 119 height 28
click at [449, 220] on link "[EMAIL_ADDRESS][DOMAIN_NAME]" at bounding box center [451, 224] width 219 height 19
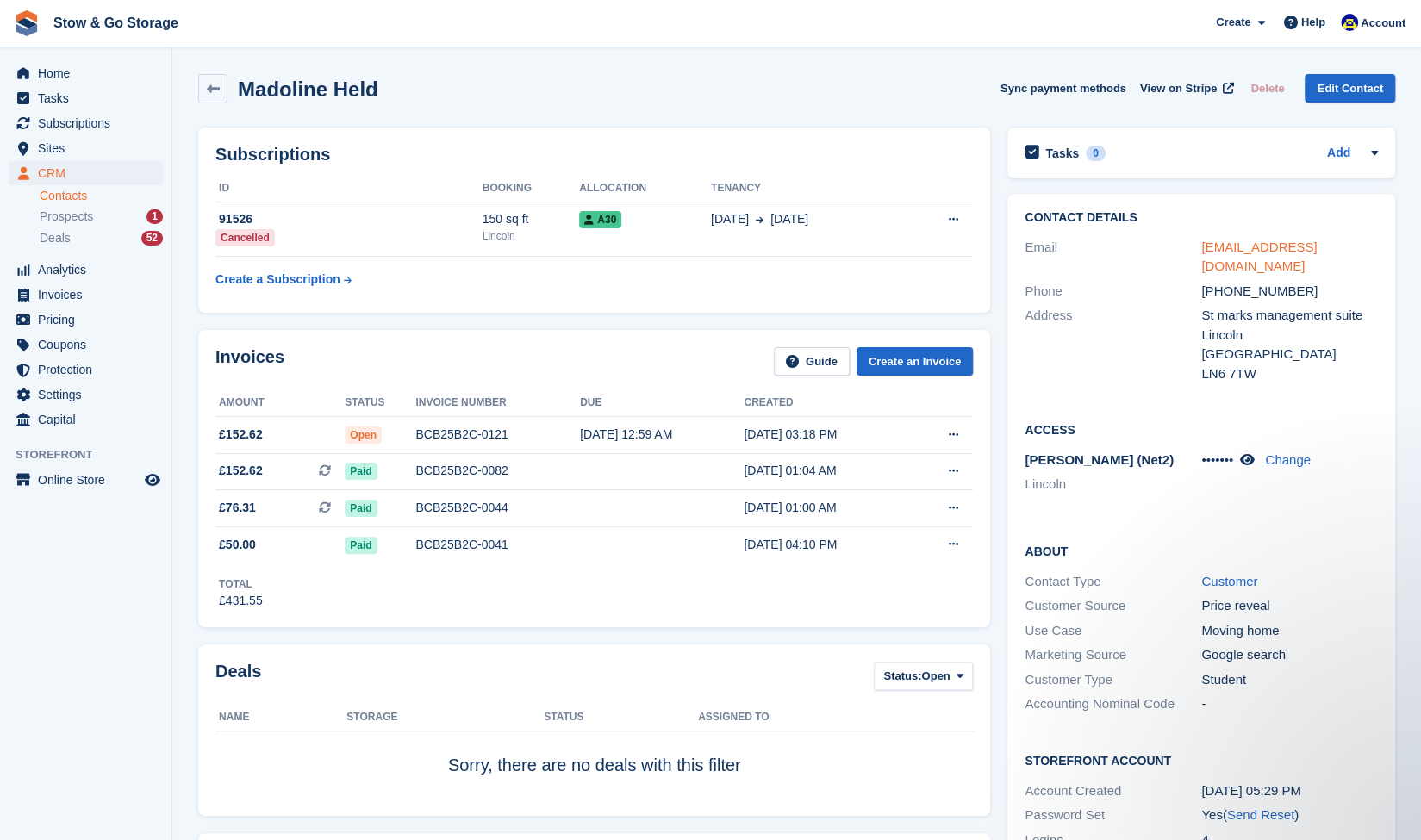
click at [1230, 250] on link "[EMAIL_ADDRESS][DOMAIN_NAME]" at bounding box center [1258, 257] width 115 height 35
